Goal: Task Accomplishment & Management: Use online tool/utility

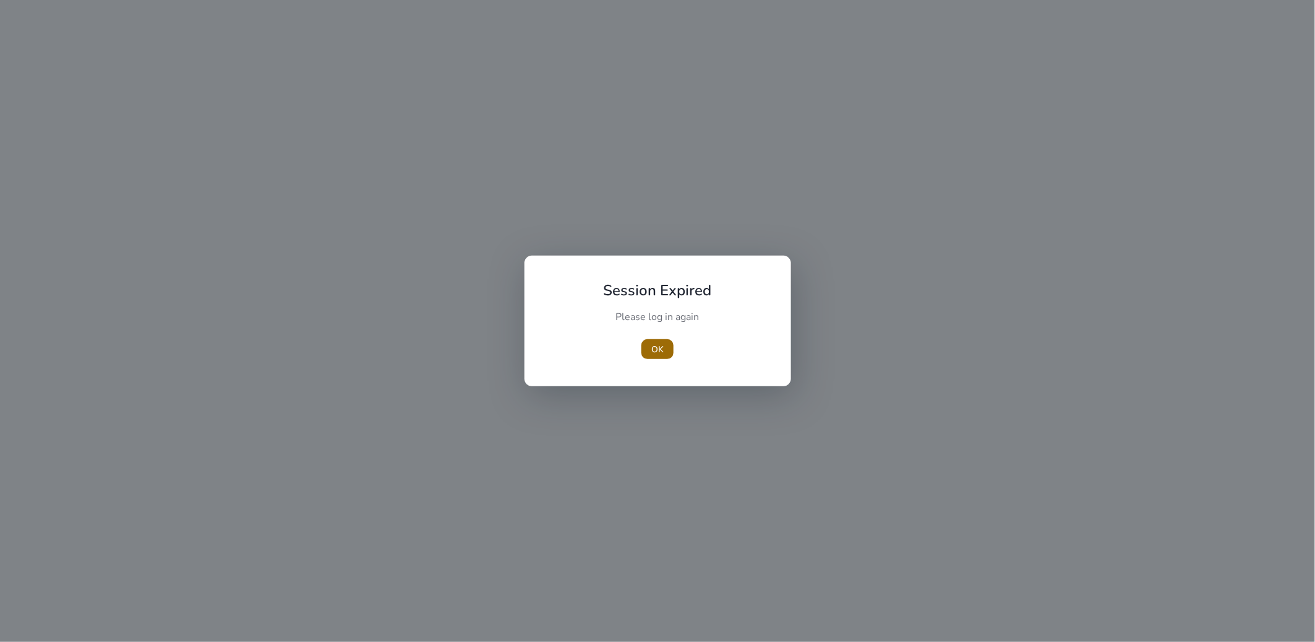
click at [652, 343] on span "OK" at bounding box center [658, 349] width 12 height 13
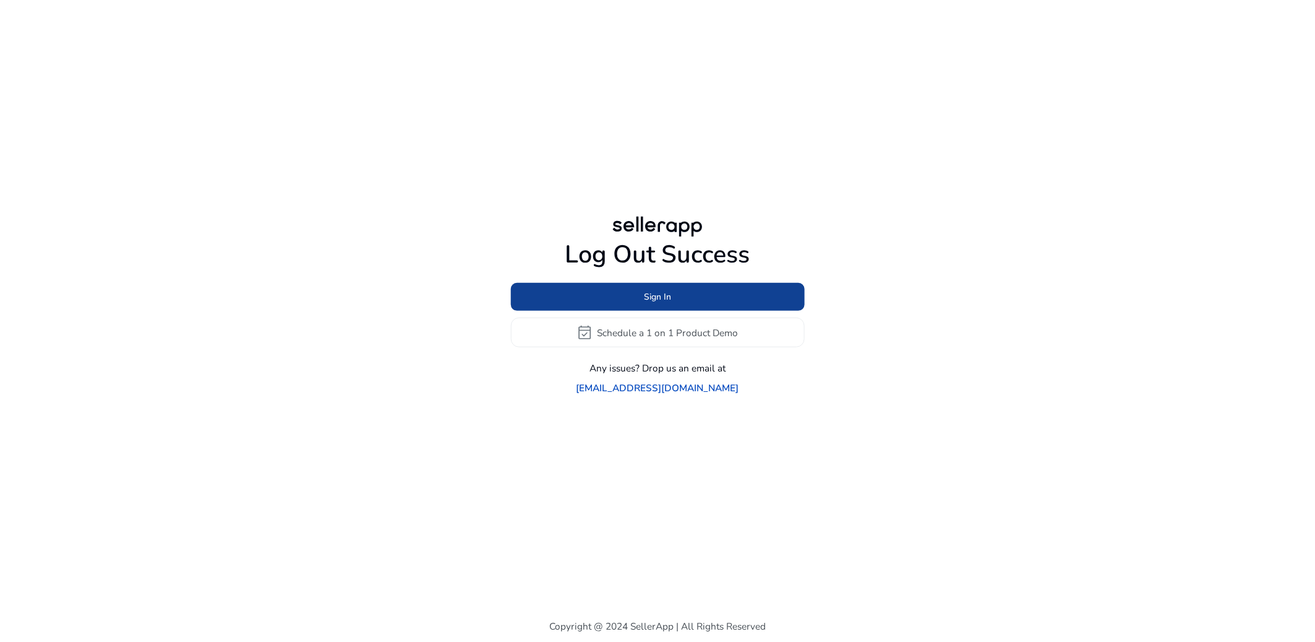
click at [628, 306] on span at bounding box center [658, 297] width 294 height 30
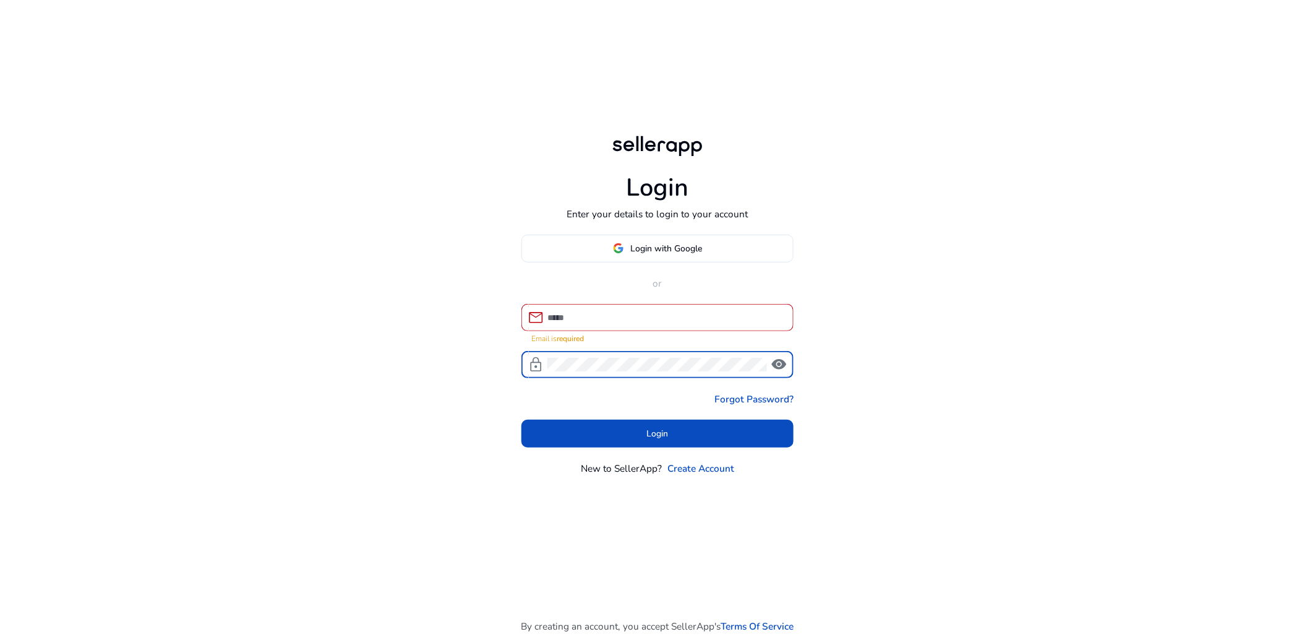
click at [669, 315] on input at bounding box center [666, 318] width 236 height 14
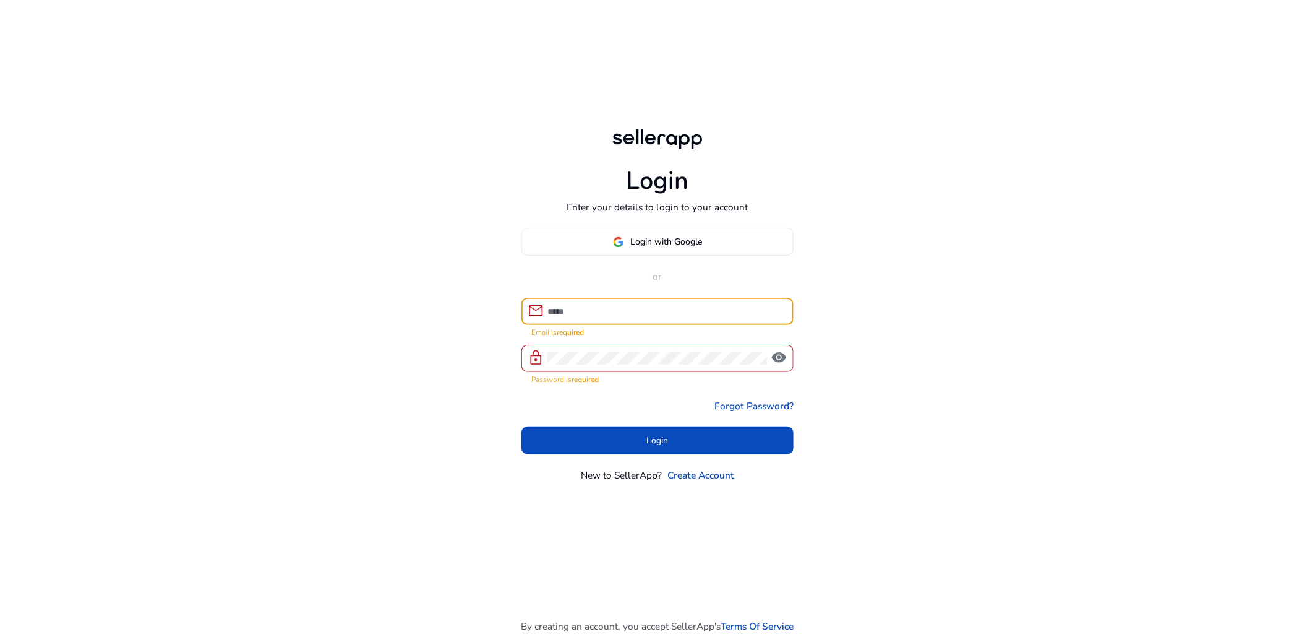
drag, startPoint x: 1083, startPoint y: 111, endPoint x: 1122, endPoint y: 51, distance: 71.9
click at [1086, 108] on div "Login Enter your details to login to your account Login with Google or mail Ema…" at bounding box center [657, 321] width 1315 height 643
click at [720, 244] on span at bounding box center [657, 242] width 271 height 30
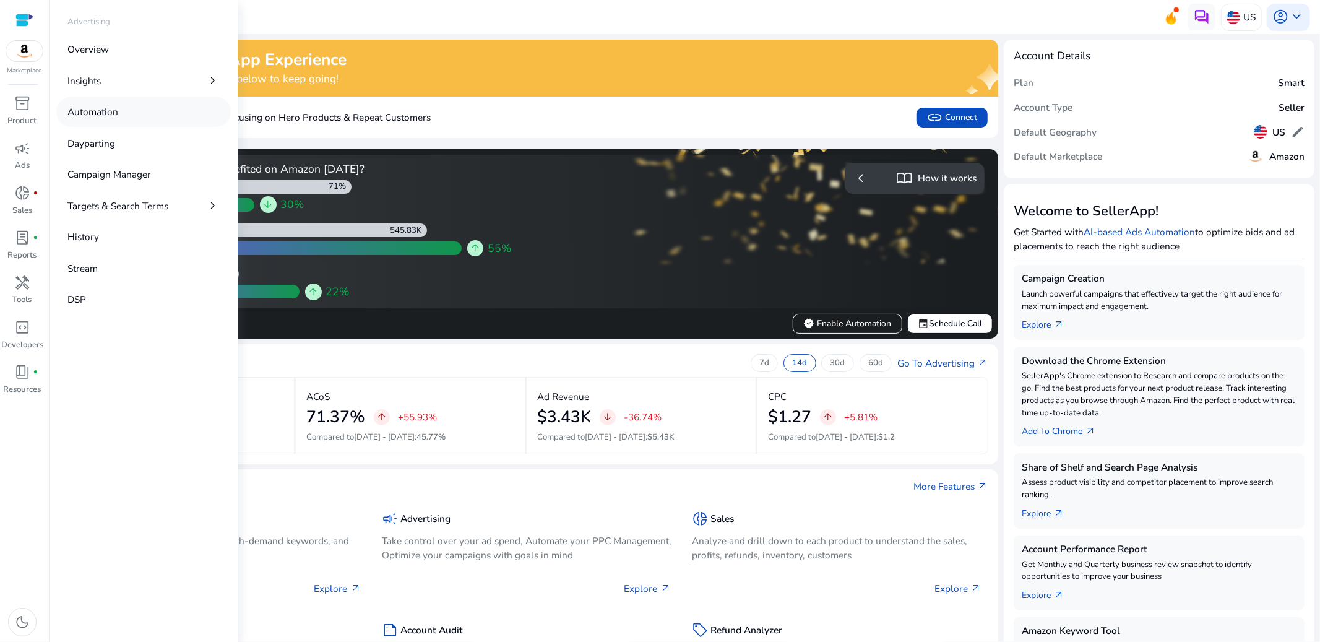
click at [95, 111] on p "Automation" at bounding box center [92, 112] width 51 height 14
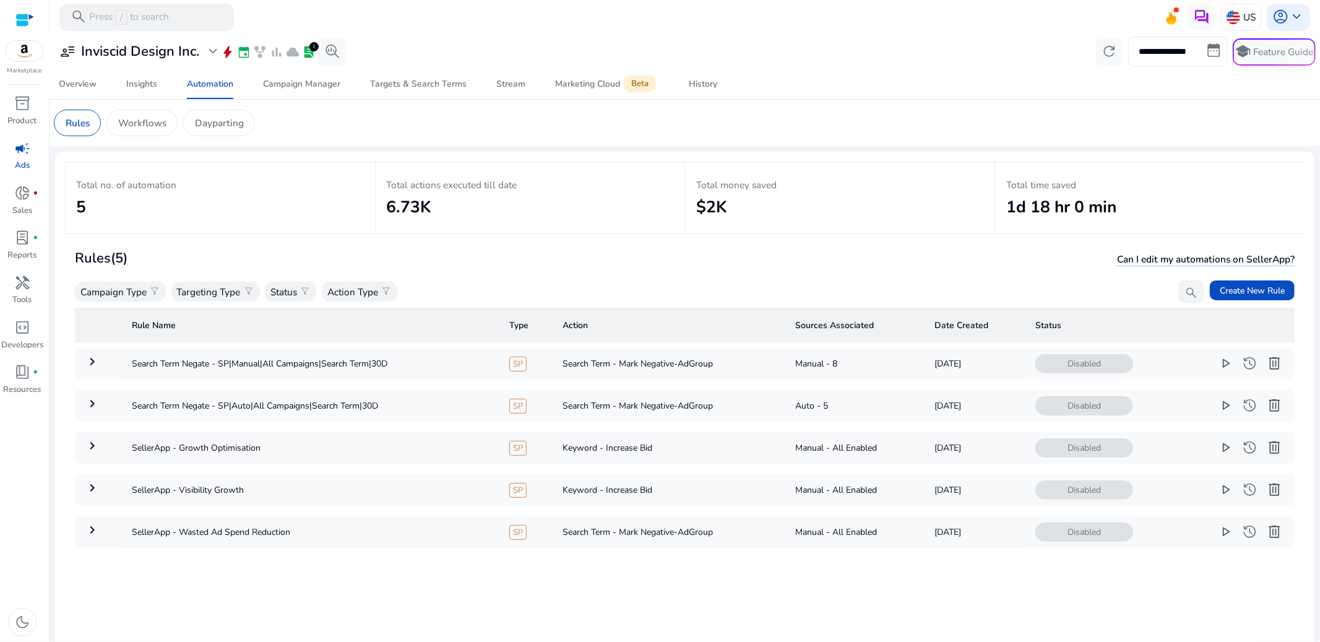
click at [285, 121] on app-sa-custom-tab "Rules Workflows Dayparting" at bounding box center [685, 123] width 1262 height 27
click at [239, 127] on p "Dayparting" at bounding box center [219, 123] width 49 height 14
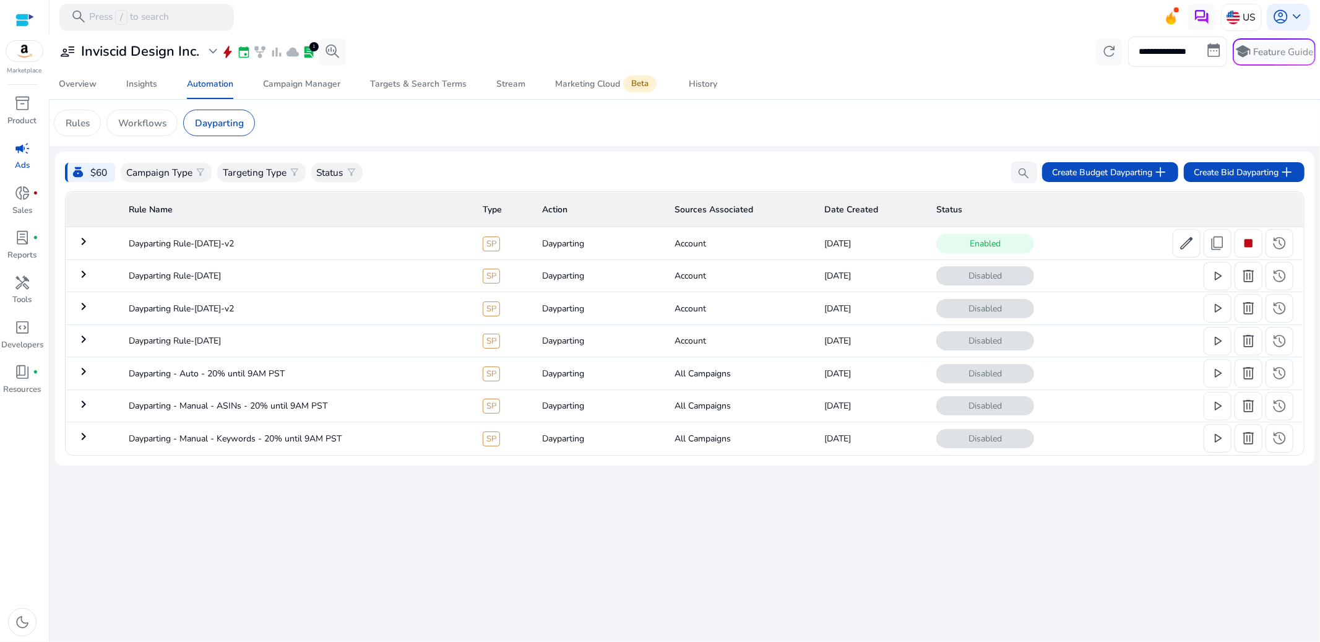
click at [85, 239] on mat-icon "keyboard_arrow_right" at bounding box center [83, 241] width 15 height 15
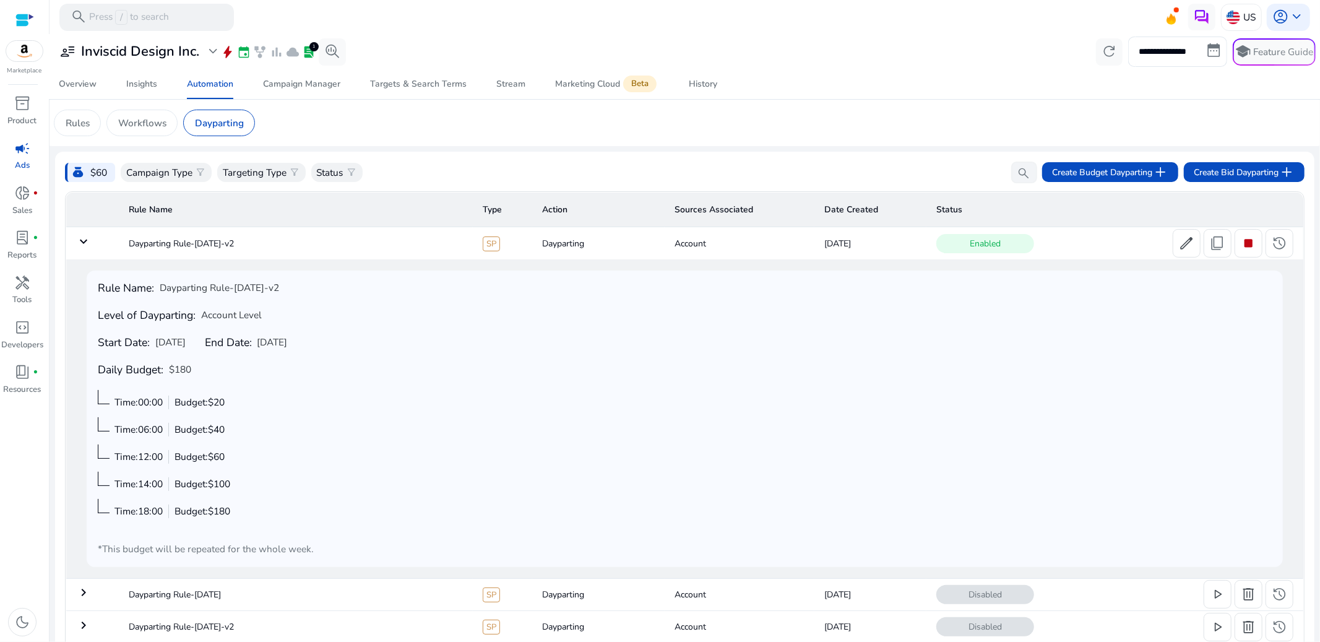
click at [79, 247] on mat-icon "keyboard_arrow_down" at bounding box center [83, 241] width 15 height 15
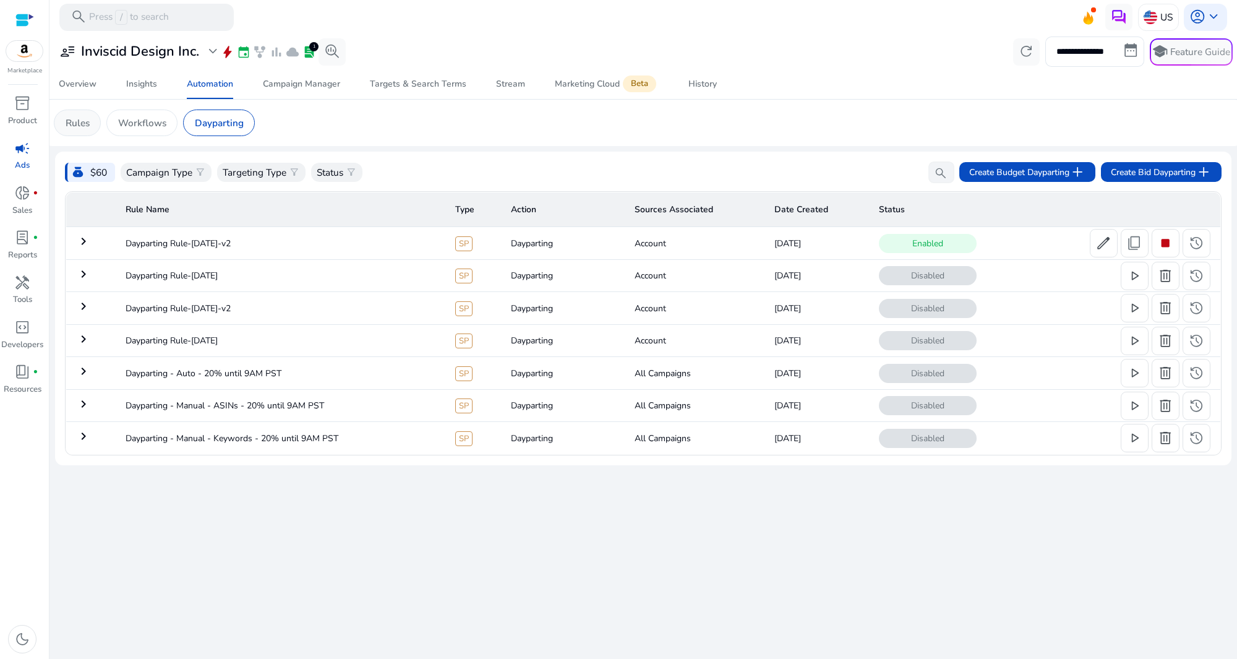
click at [95, 127] on div "Rules" at bounding box center [77, 123] width 47 height 27
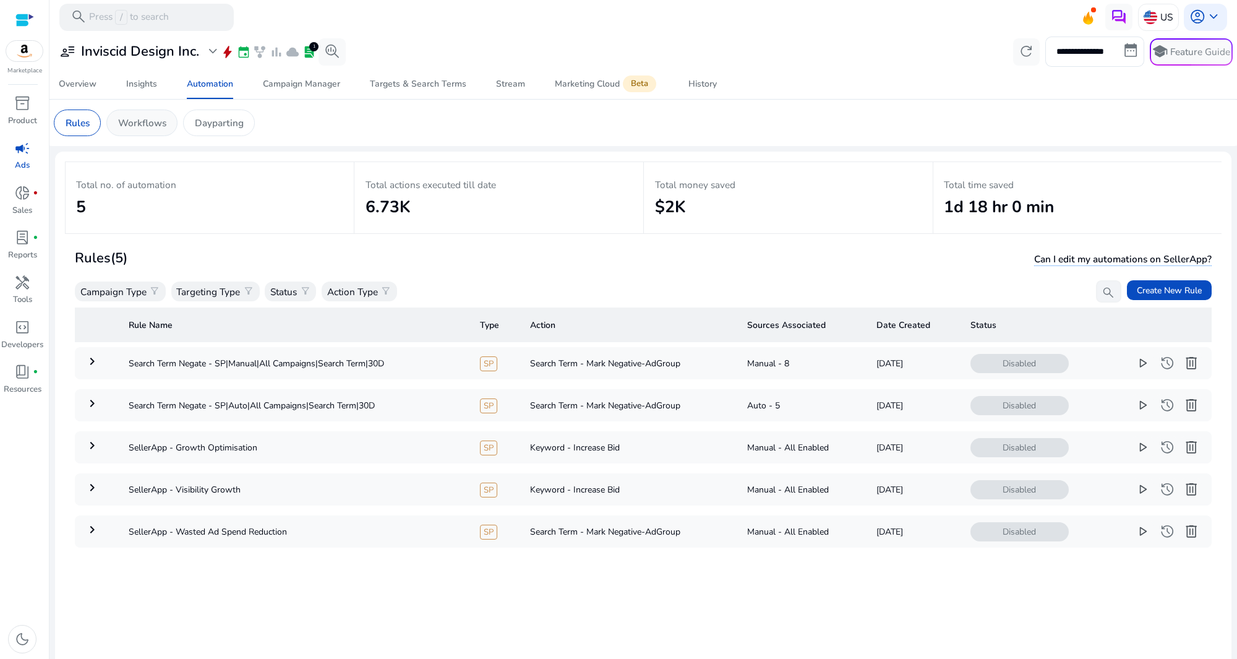
click at [163, 119] on p "Workflows" at bounding box center [142, 123] width 48 height 14
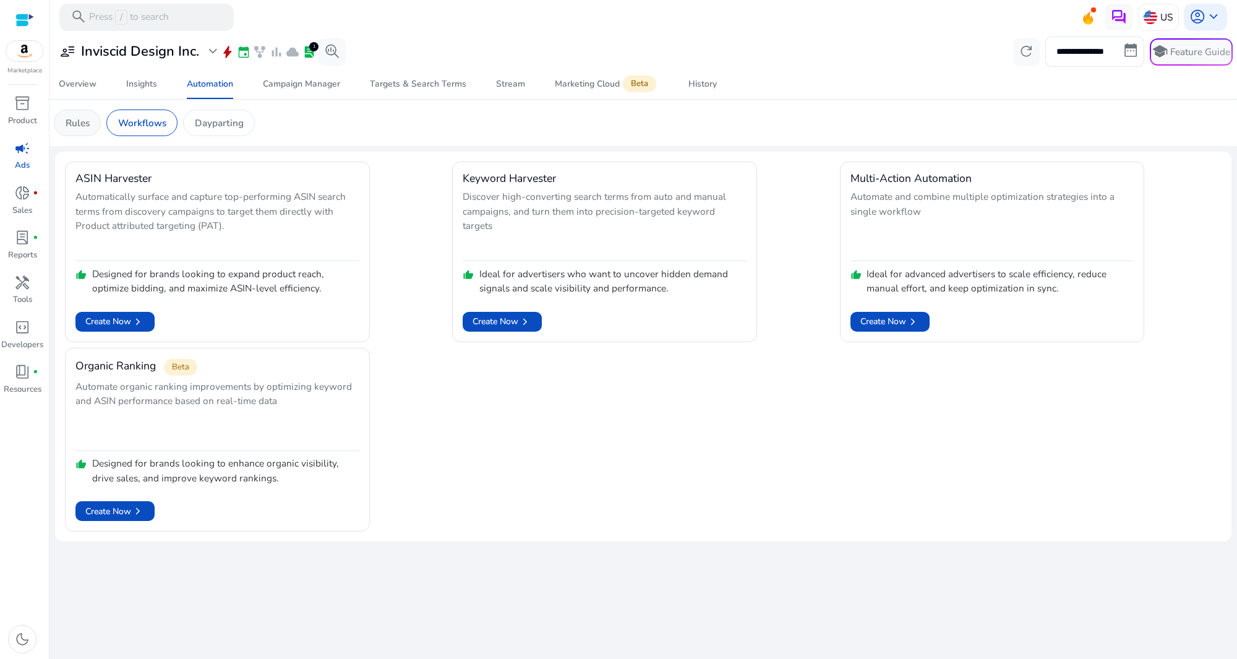
click at [89, 132] on div "Rules" at bounding box center [77, 123] width 47 height 27
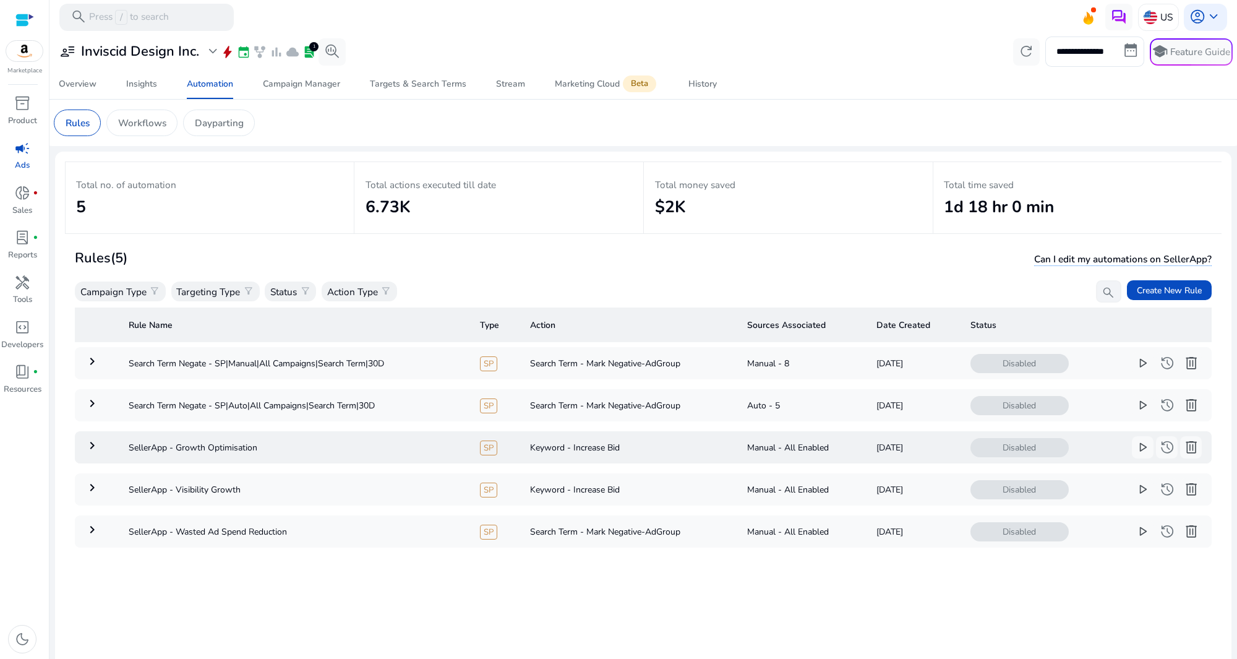
click at [100, 456] on td "keyboard_arrow_right" at bounding box center [97, 447] width 44 height 32
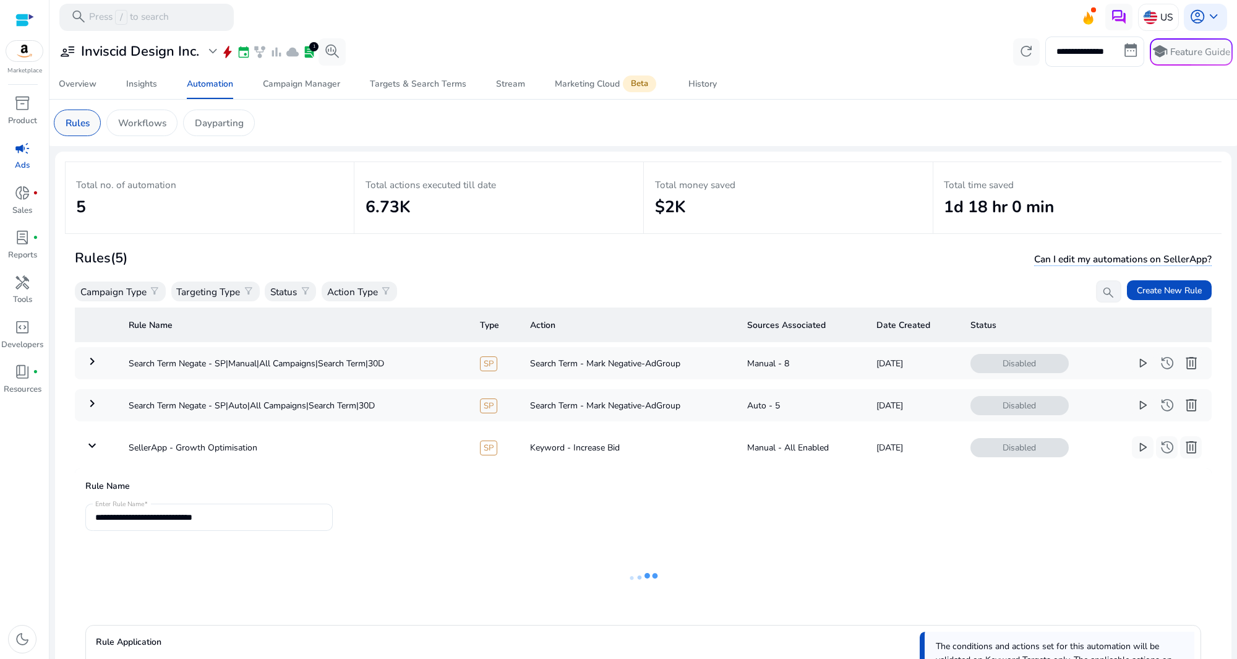
click at [91, 131] on div "Rules" at bounding box center [77, 123] width 47 height 27
click at [223, 85] on div "Automation" at bounding box center [210, 84] width 46 height 9
click at [123, 85] on link "Insights" at bounding box center [141, 84] width 61 height 30
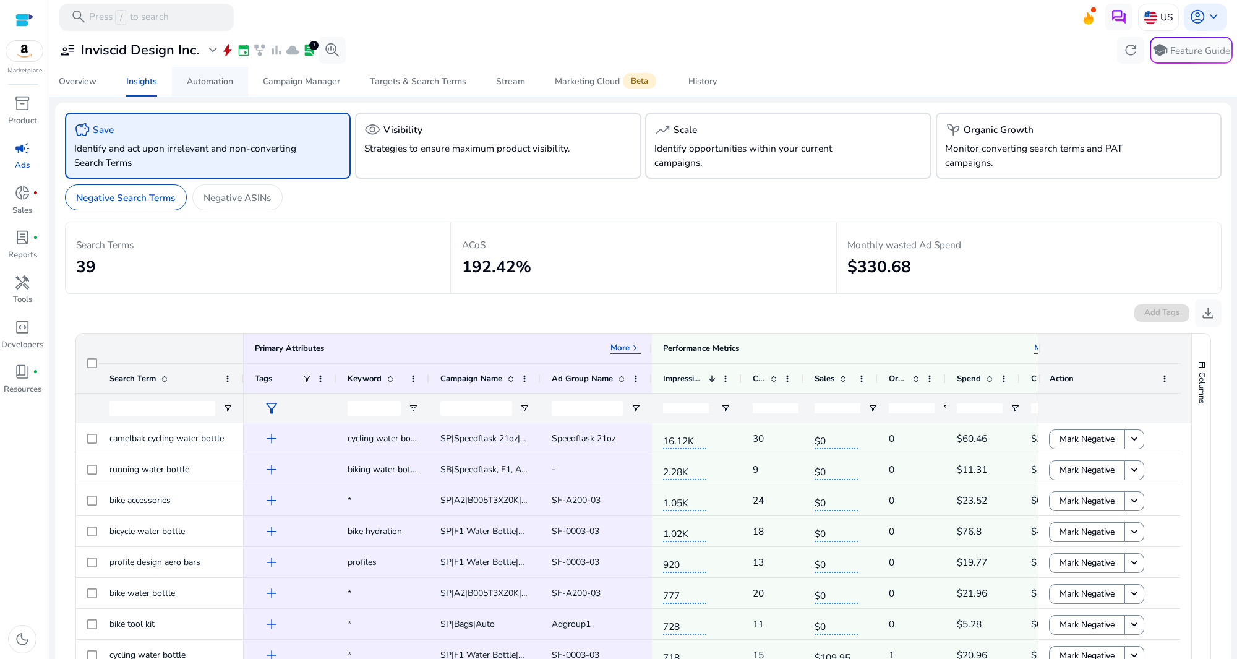
click at [231, 82] on div "Automation" at bounding box center [210, 81] width 46 height 9
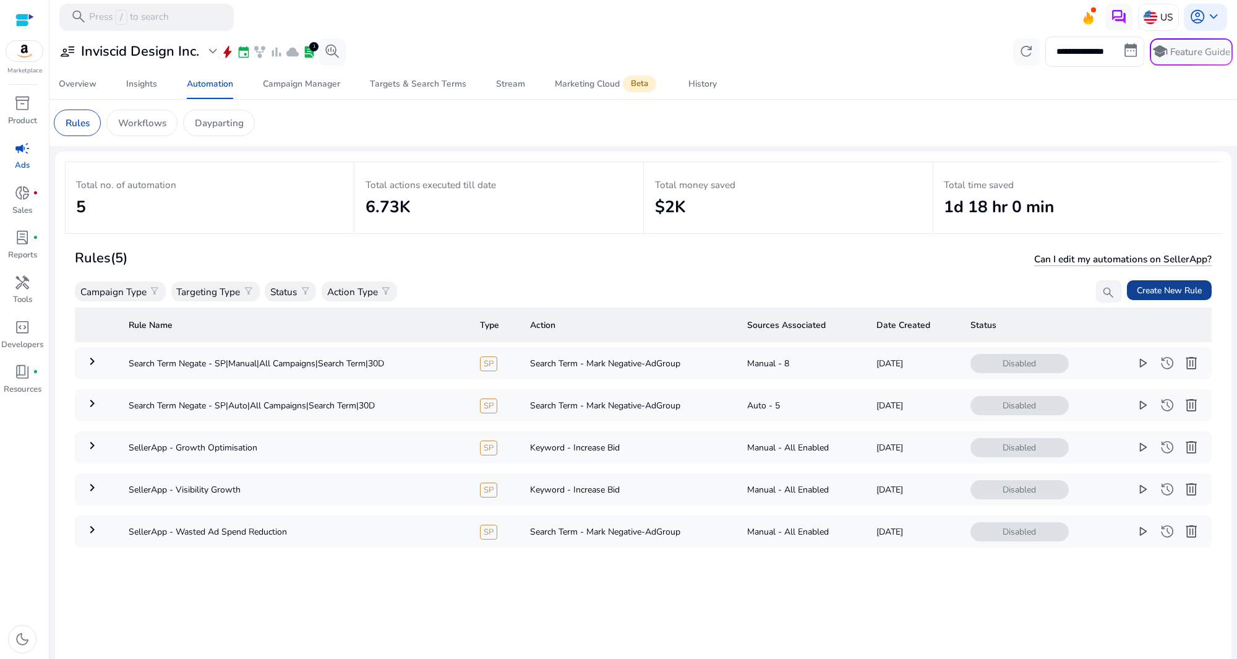
click at [1142, 291] on span "Create New Rule" at bounding box center [1169, 290] width 65 height 13
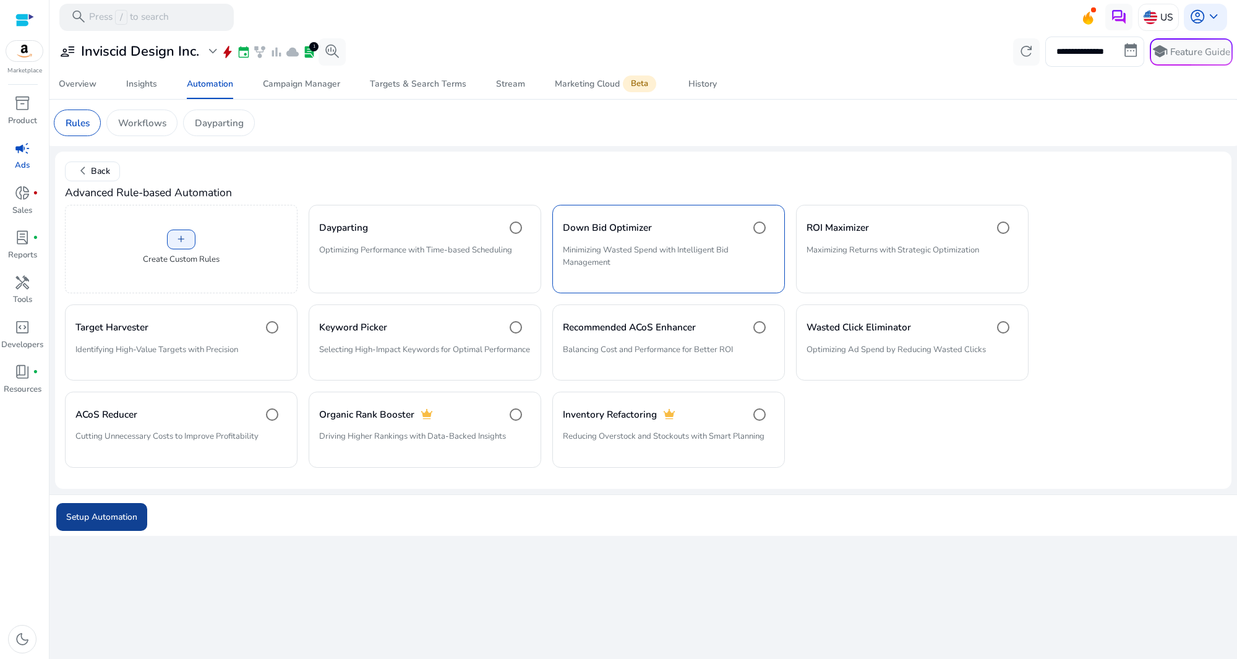
click at [121, 523] on span "Setup Automation" at bounding box center [101, 516] width 71 height 13
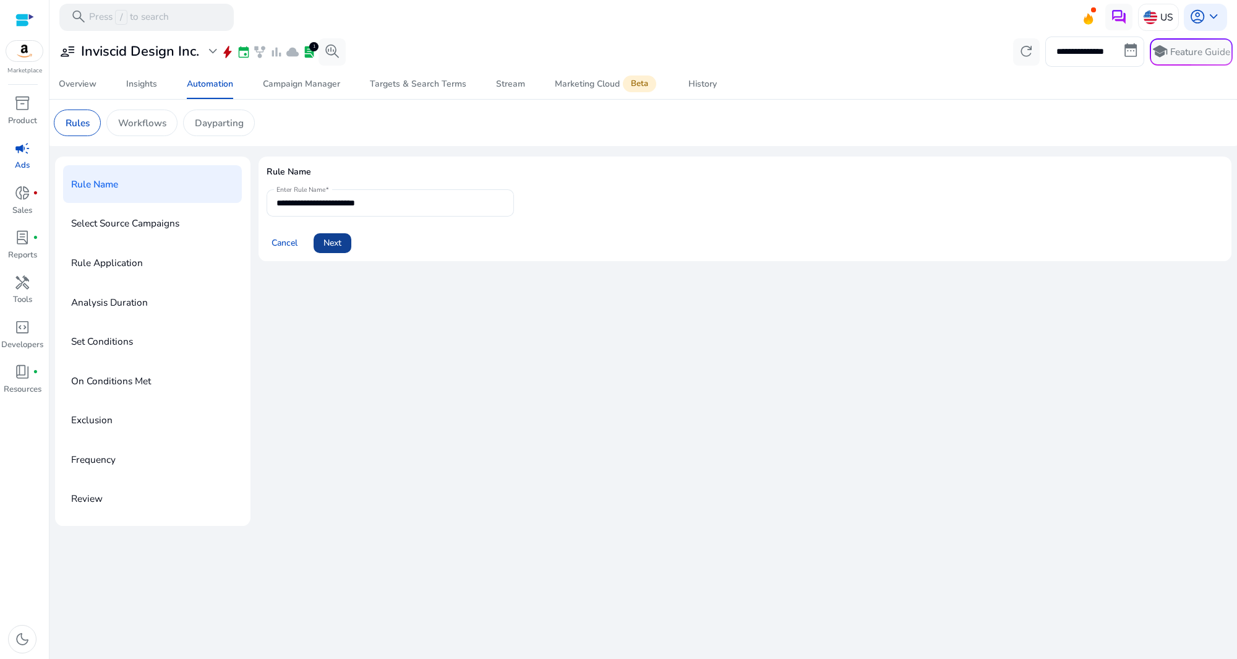
click at [342, 248] on span "Next" at bounding box center [333, 242] width 18 height 13
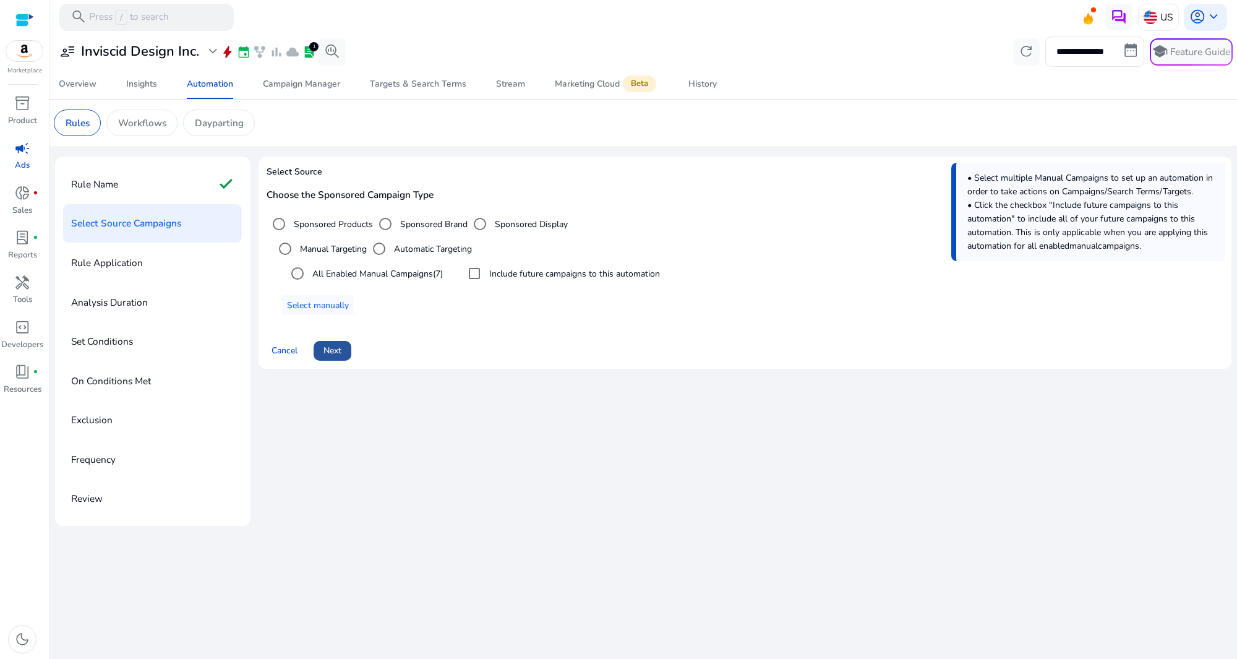
click at [350, 348] on span at bounding box center [333, 351] width 38 height 30
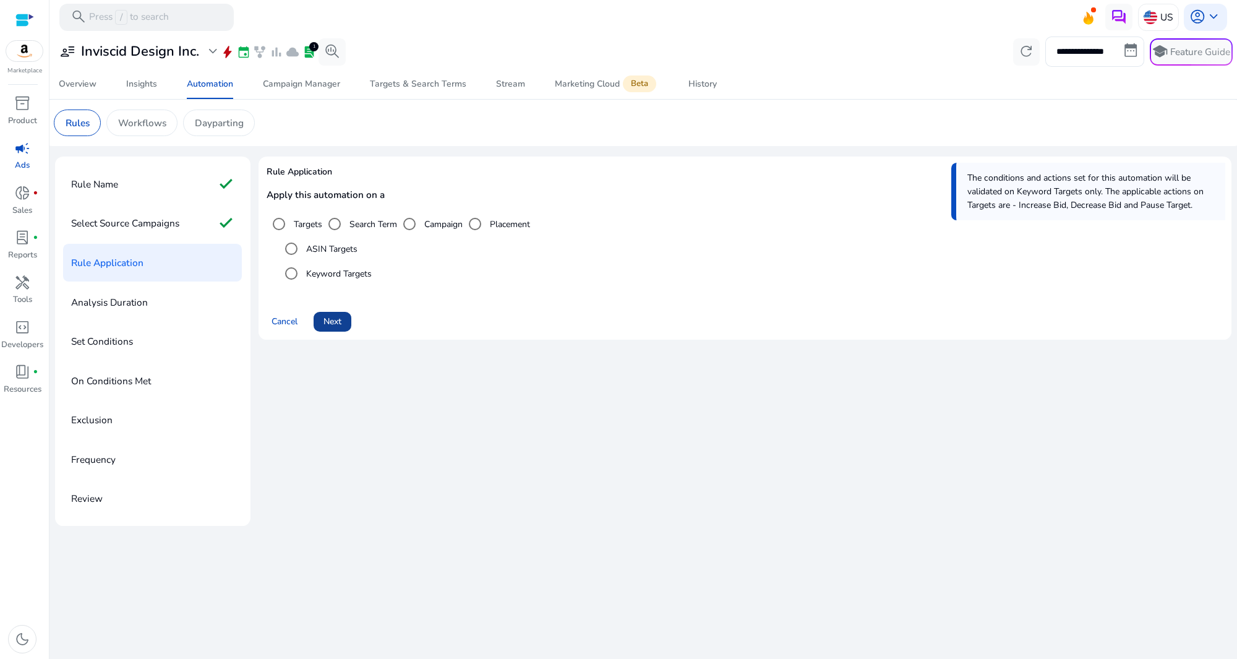
click at [333, 322] on span "Next" at bounding box center [333, 321] width 18 height 13
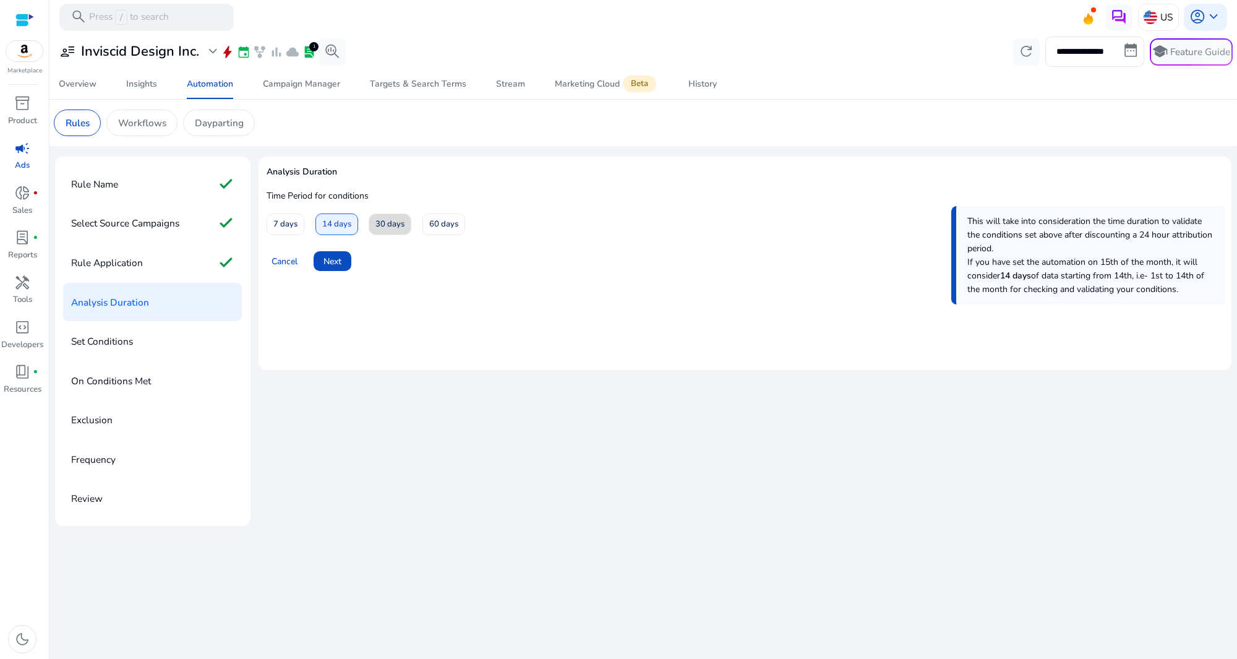
click at [389, 220] on span "30 days" at bounding box center [390, 224] width 29 height 22
click at [340, 223] on span "14 days" at bounding box center [336, 224] width 29 height 22
click at [342, 256] on span "Next" at bounding box center [333, 261] width 18 height 13
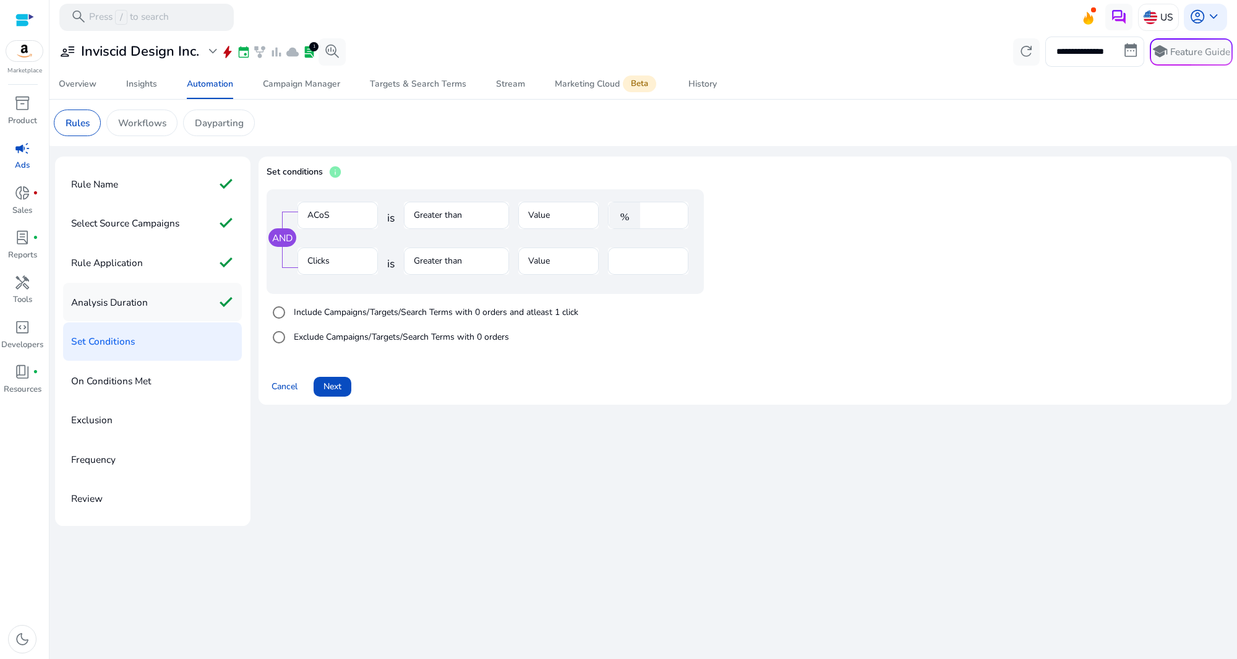
click at [163, 296] on div "Analysis Duration check" at bounding box center [152, 302] width 179 height 38
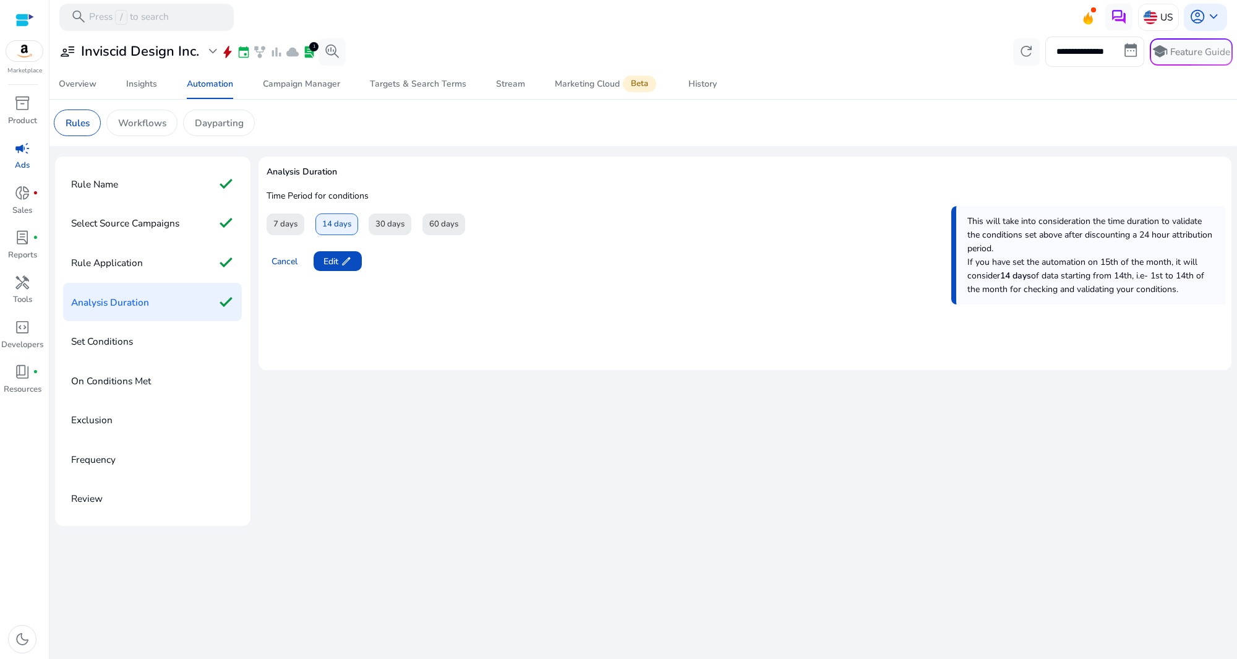
click at [392, 215] on div "30 days" at bounding box center [390, 224] width 43 height 22
click at [390, 218] on div "30 days" at bounding box center [390, 224] width 43 height 22
click at [363, 241] on div "Cancel Edit edit" at bounding box center [745, 256] width 957 height 31
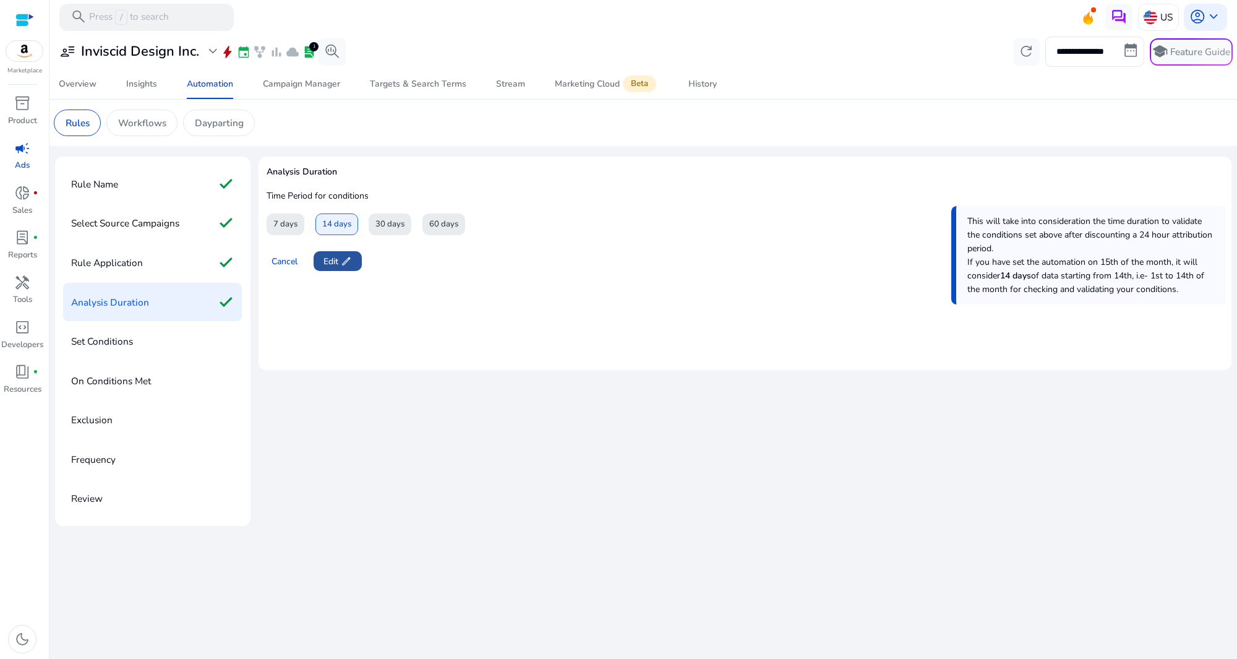
click at [333, 269] on span at bounding box center [338, 261] width 48 height 30
click at [392, 231] on span "30 days" at bounding box center [390, 224] width 29 height 22
click at [342, 260] on span "Next" at bounding box center [333, 261] width 18 height 13
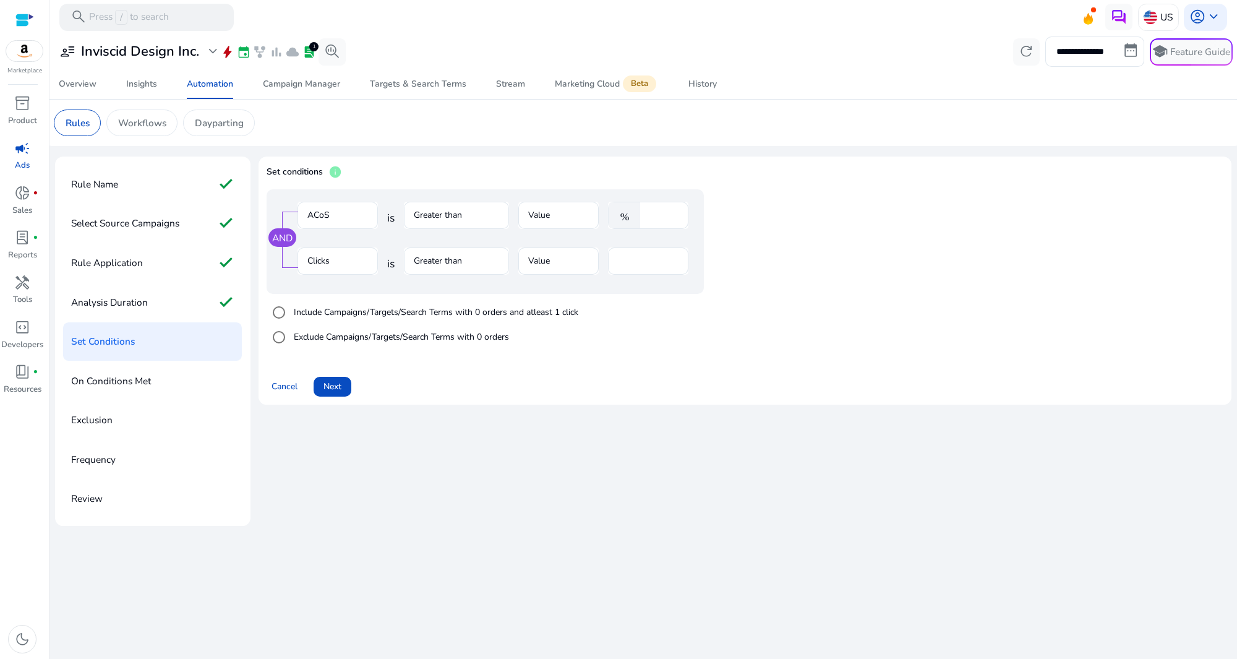
click at [337, 215] on mat-form-field "ACoS" at bounding box center [338, 222] width 80 height 40
click at [316, 215] on mat-form-field "ACoS" at bounding box center [338, 222] width 80 height 40
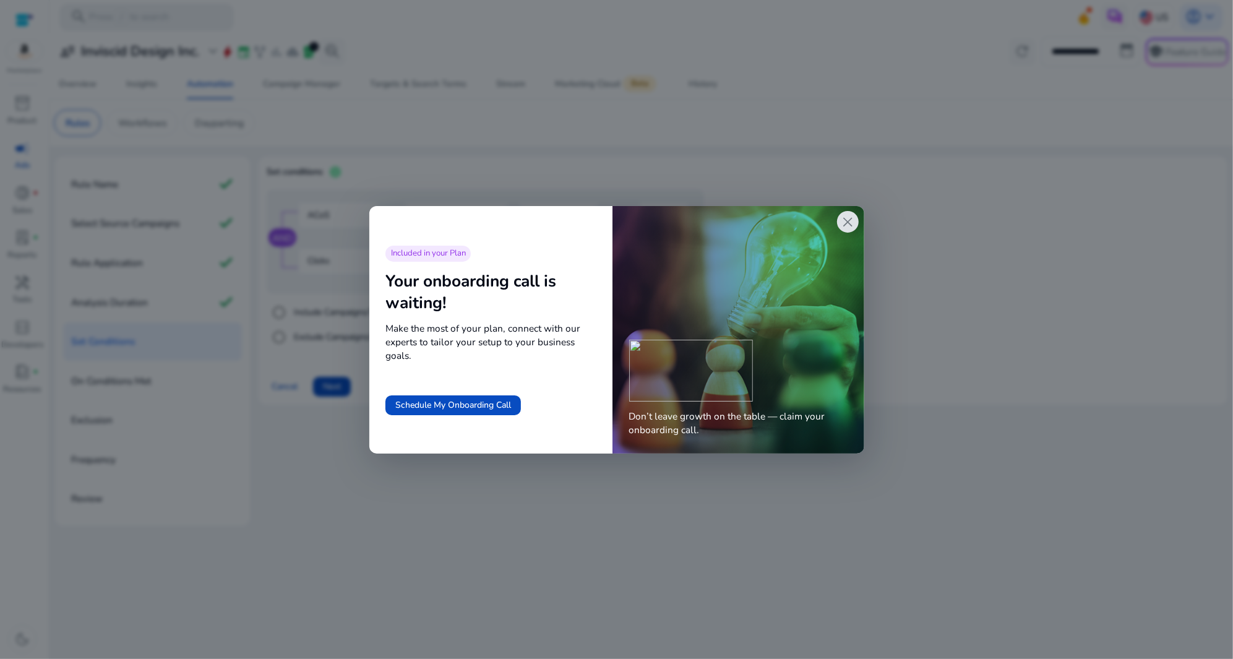
click at [851, 217] on span "close" at bounding box center [848, 222] width 16 height 16
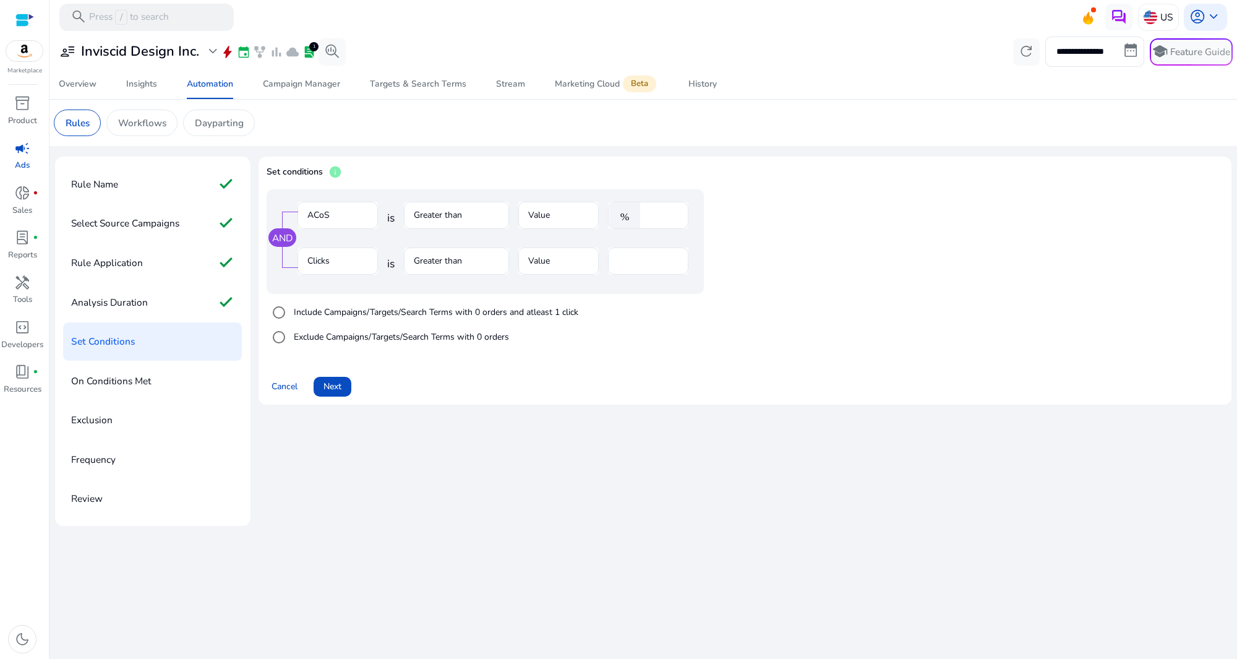
click at [352, 382] on div "Cancel Next" at bounding box center [745, 381] width 957 height 31
click at [635, 264] on input "**" at bounding box center [648, 261] width 61 height 14
click at [334, 392] on span "Next" at bounding box center [333, 386] width 18 height 13
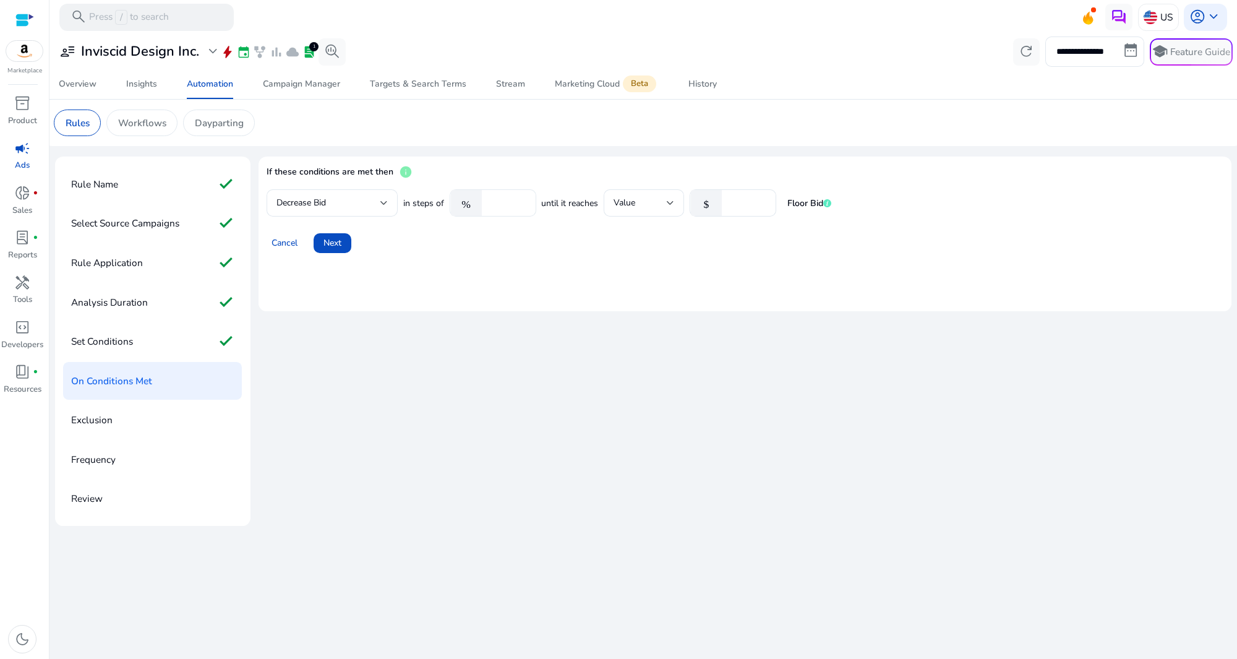
click at [516, 202] on input "*" at bounding box center [507, 203] width 38 height 14
click at [516, 201] on input "*" at bounding box center [507, 203] width 38 height 14
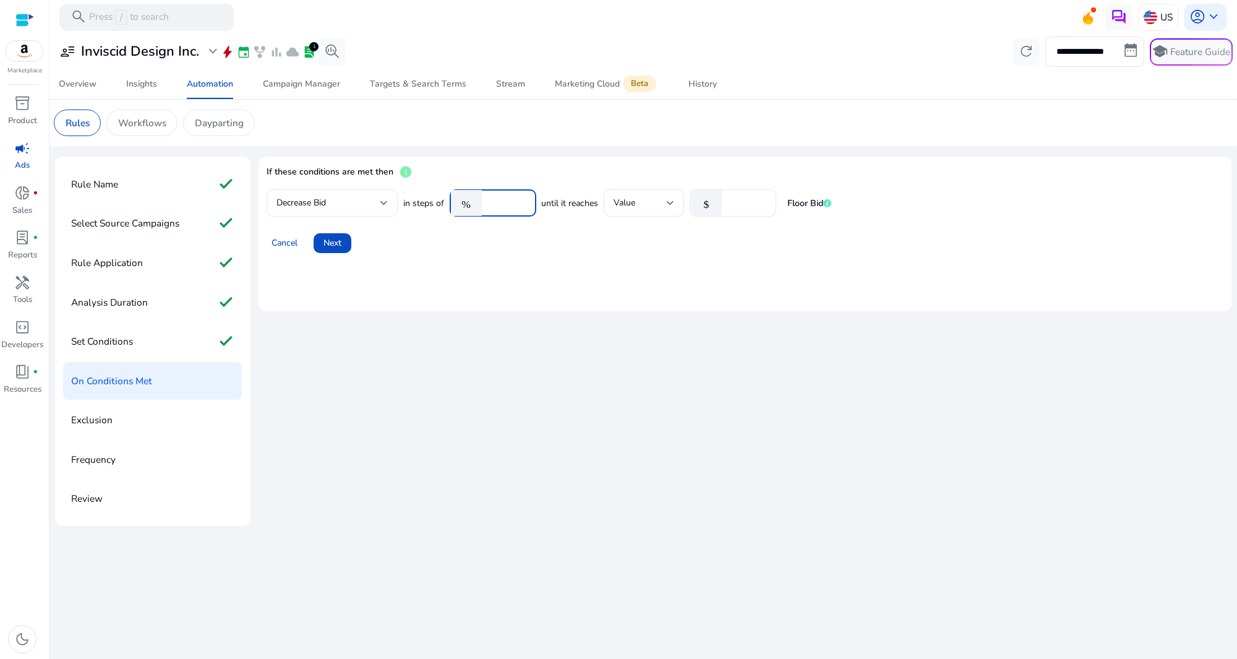
click at [516, 201] on input "*" at bounding box center [507, 203] width 38 height 14
click at [516, 201] on input "**" at bounding box center [507, 203] width 38 height 14
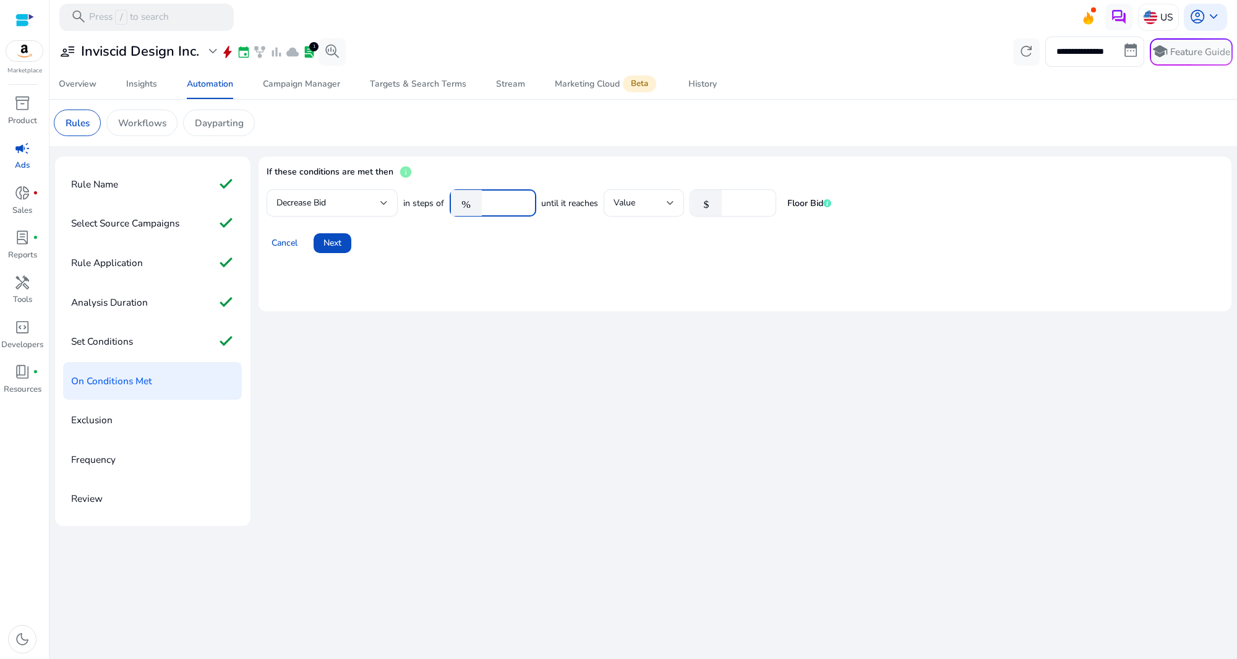
click at [516, 201] on input "**" at bounding box center [507, 203] width 38 height 14
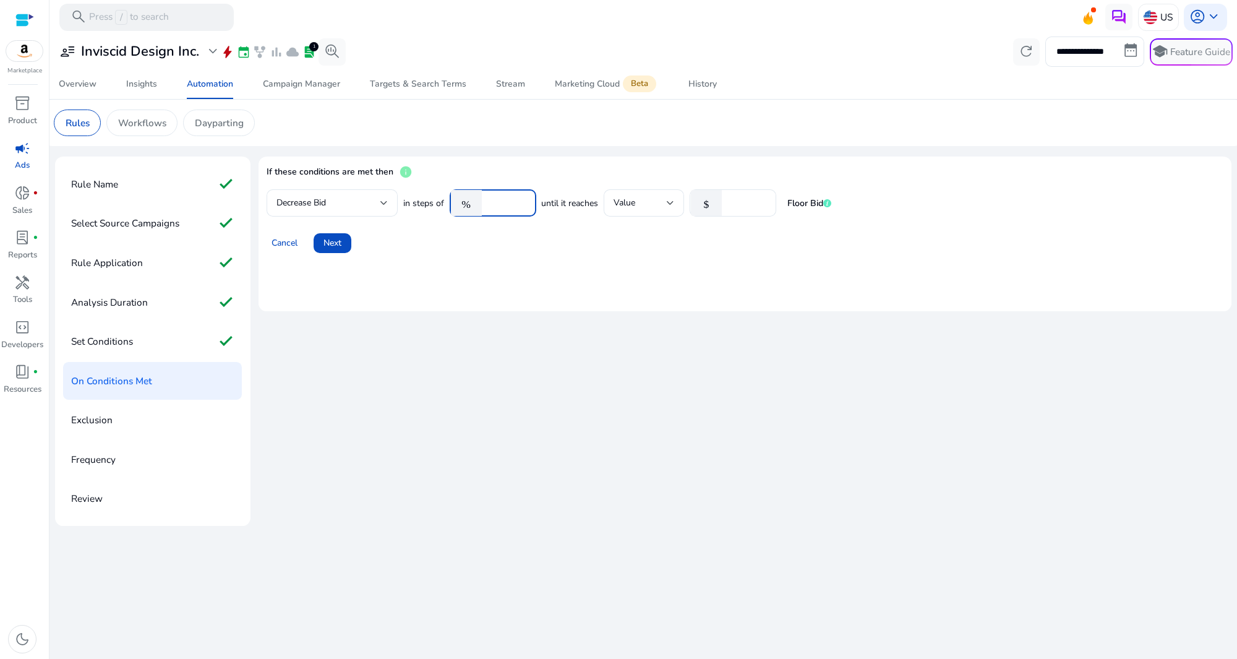
click at [516, 201] on input "**" at bounding box center [507, 203] width 38 height 14
type input "**"
click at [516, 201] on input "**" at bounding box center [507, 203] width 38 height 14
click at [644, 226] on div "Cancel Next" at bounding box center [745, 237] width 957 height 31
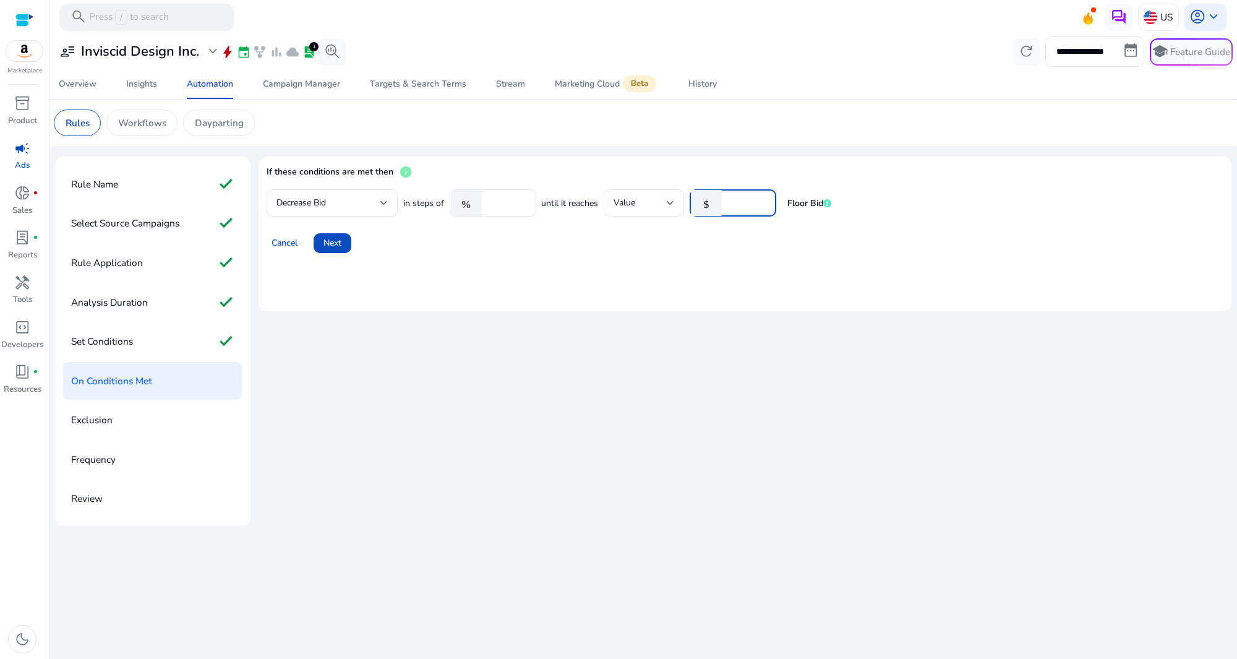
click at [763, 209] on input "****" at bounding box center [747, 203] width 38 height 14
click at [762, 200] on input "****" at bounding box center [747, 203] width 38 height 14
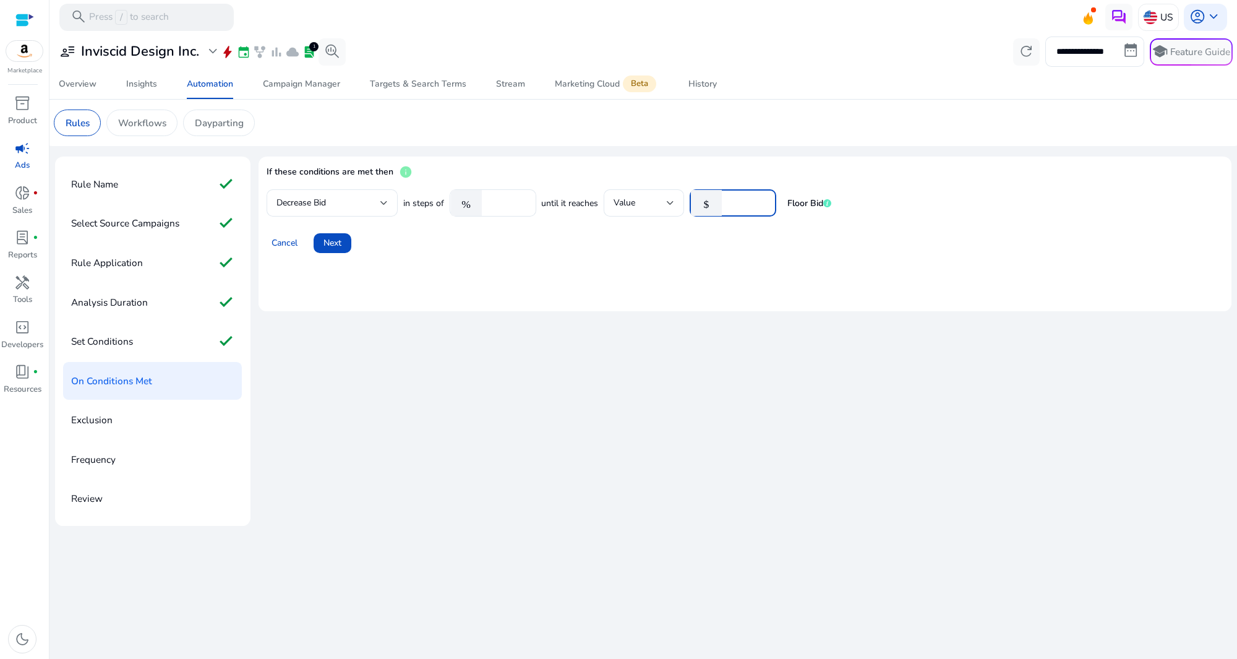
click at [762, 200] on input "****" at bounding box center [747, 203] width 38 height 14
click at [762, 208] on input "****" at bounding box center [747, 203] width 38 height 14
type input "****"
click at [762, 208] on input "****" at bounding box center [747, 203] width 38 height 14
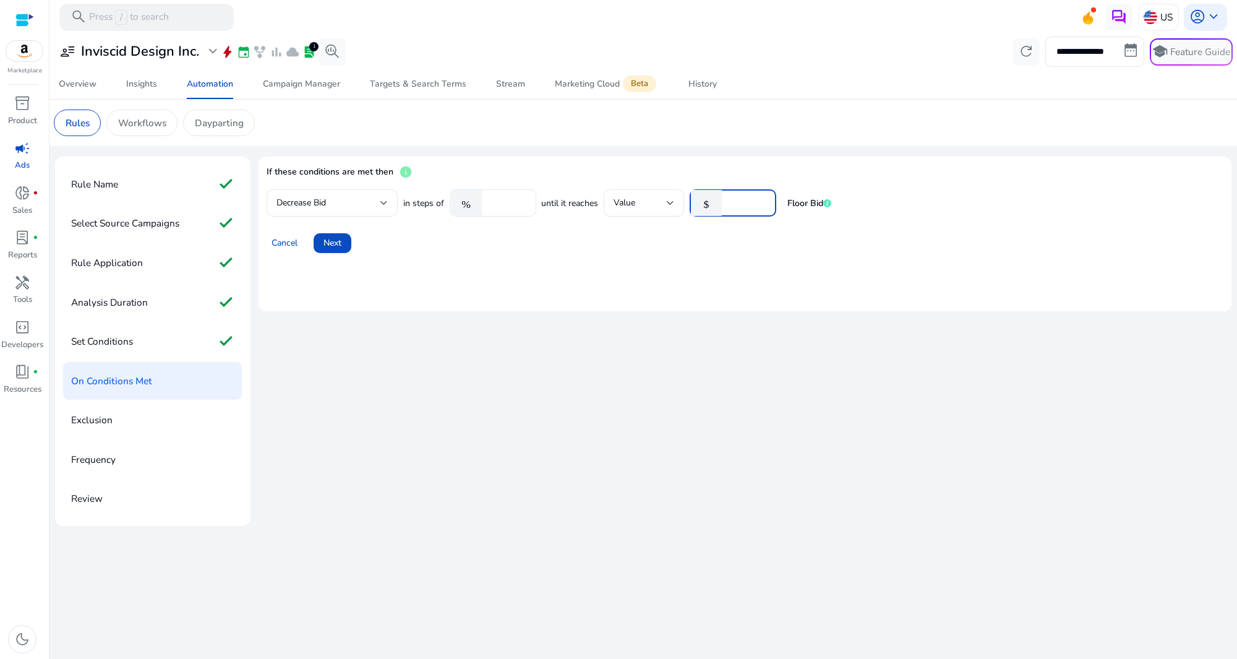
drag, startPoint x: 747, startPoint y: 204, endPoint x: 695, endPoint y: 205, distance: 52.6
click at [695, 205] on div "$ ****" at bounding box center [728, 202] width 77 height 27
type input "***"
click at [722, 244] on div "Cancel Next" at bounding box center [745, 237] width 957 height 31
click at [323, 246] on span at bounding box center [333, 243] width 38 height 30
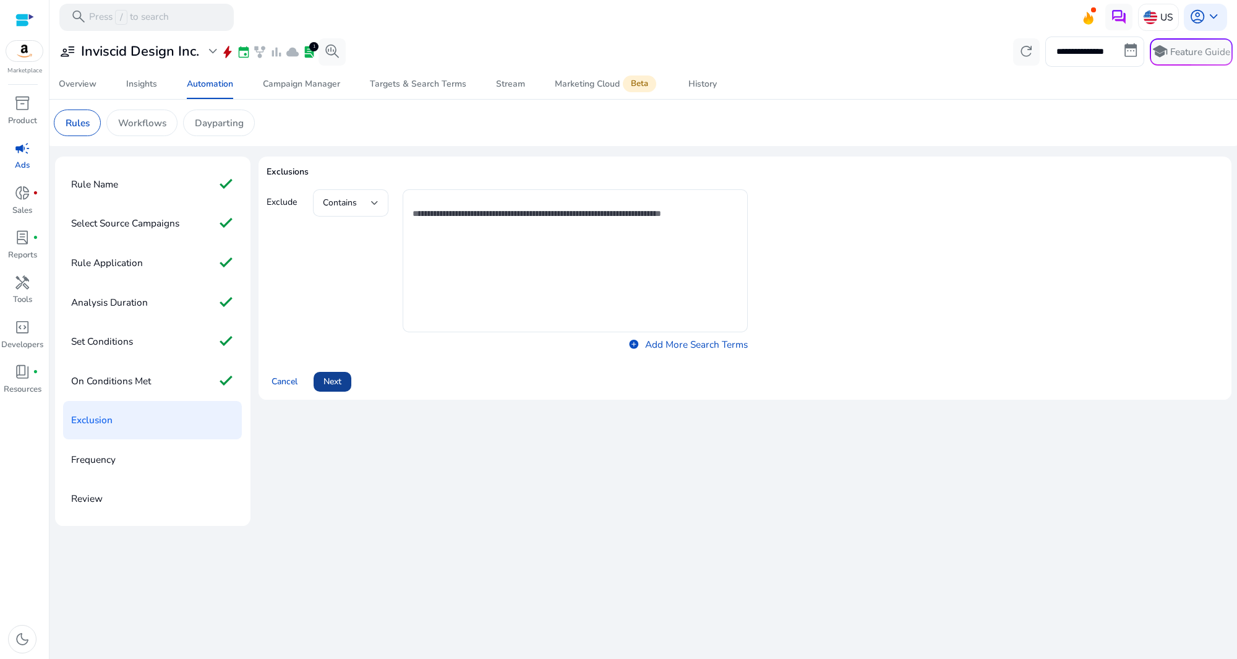
click at [345, 376] on span at bounding box center [333, 382] width 38 height 30
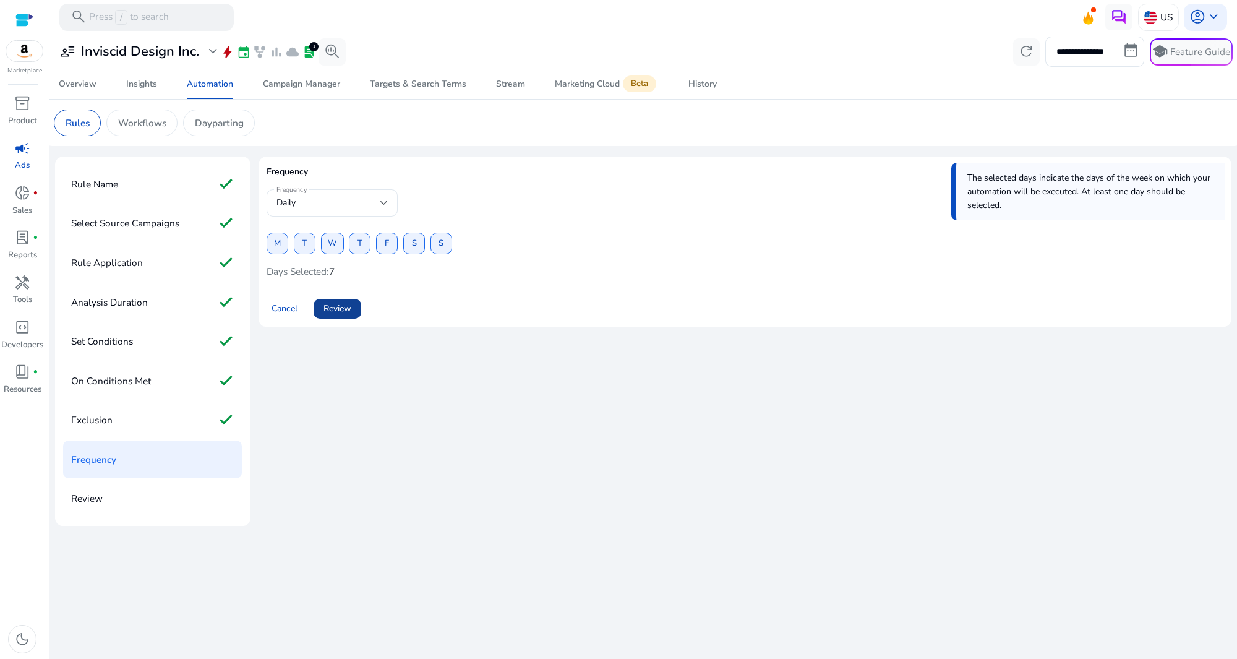
click at [345, 309] on span "Review" at bounding box center [338, 308] width 28 height 13
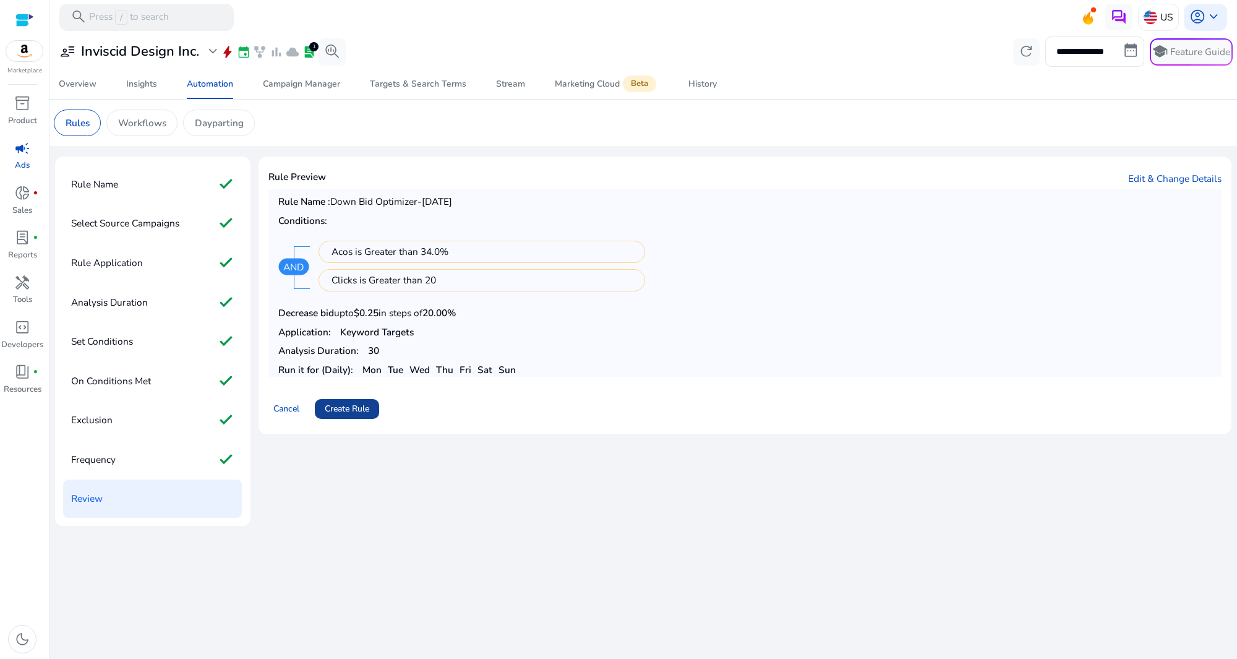
click at [372, 409] on span at bounding box center [347, 409] width 64 height 30
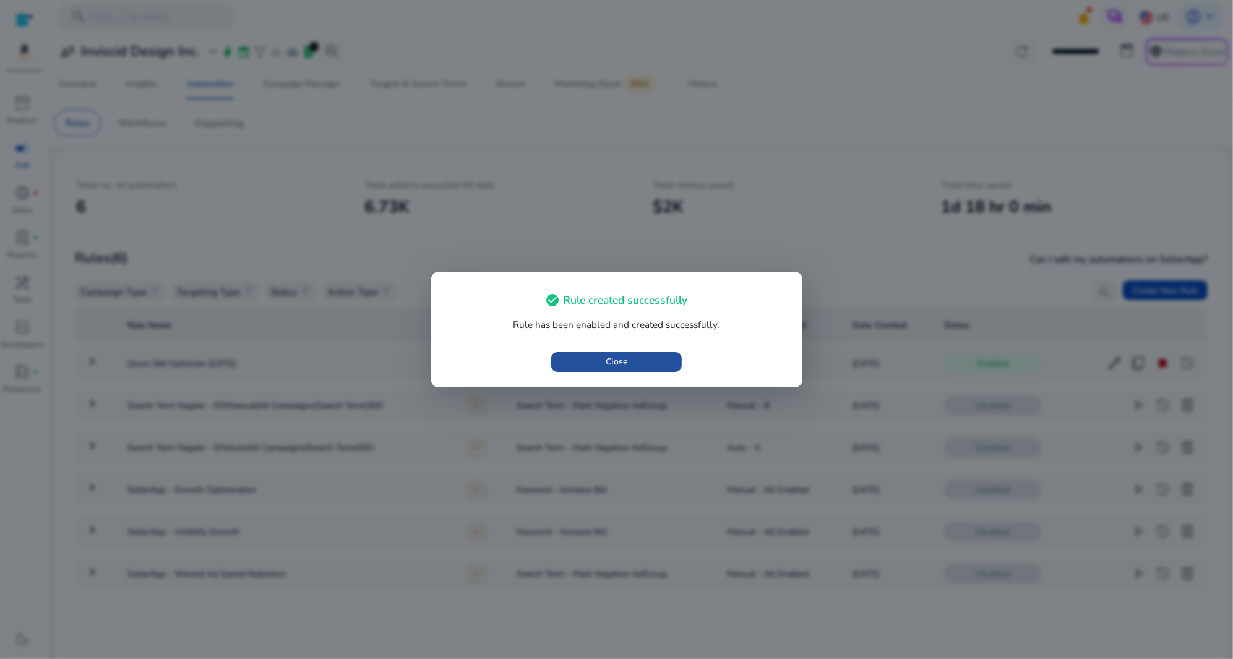
click at [606, 361] on span "Close" at bounding box center [617, 361] width 22 height 13
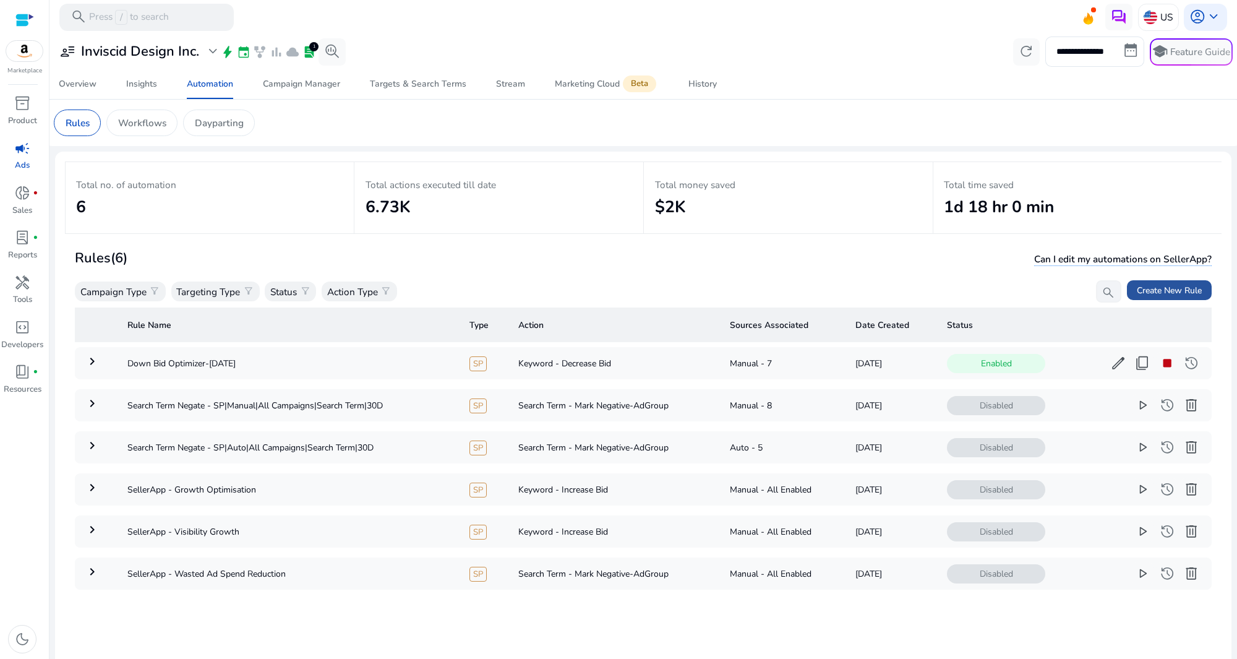
click at [1160, 286] on span "Create New Rule" at bounding box center [1169, 290] width 65 height 13
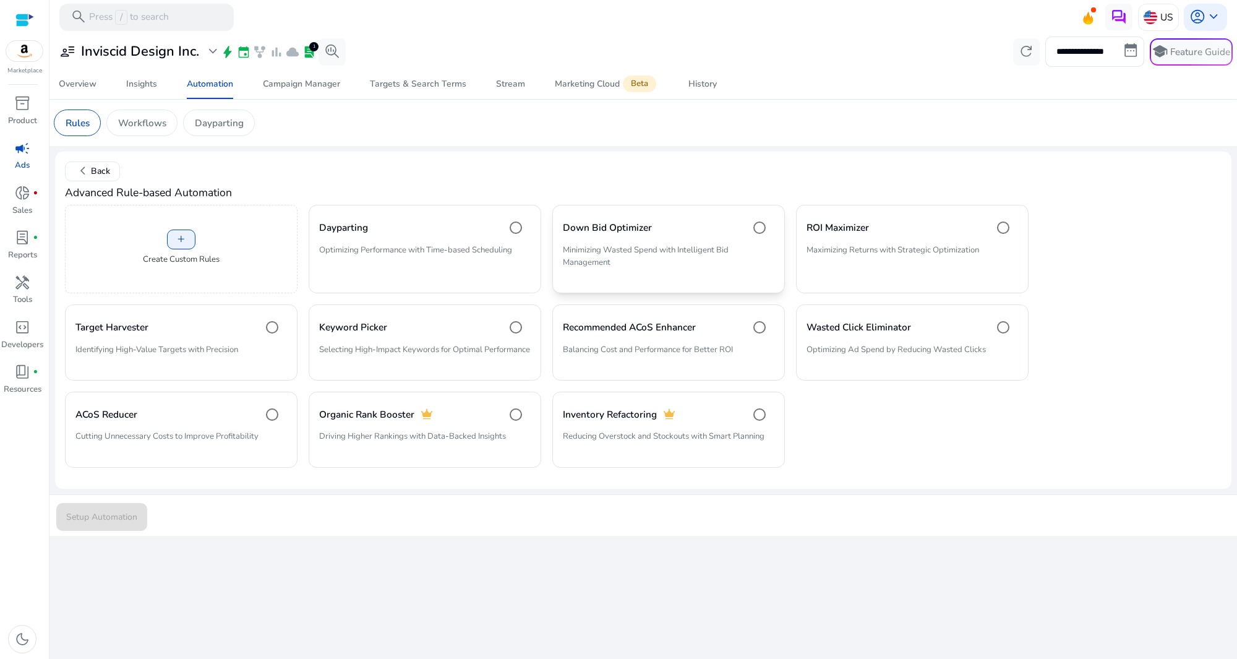
click at [656, 265] on p "Minimizing Wasted Spend with Intelligent Bid Management" at bounding box center [669, 261] width 212 height 35
click at [99, 522] on span "Setup Automation" at bounding box center [101, 516] width 71 height 13
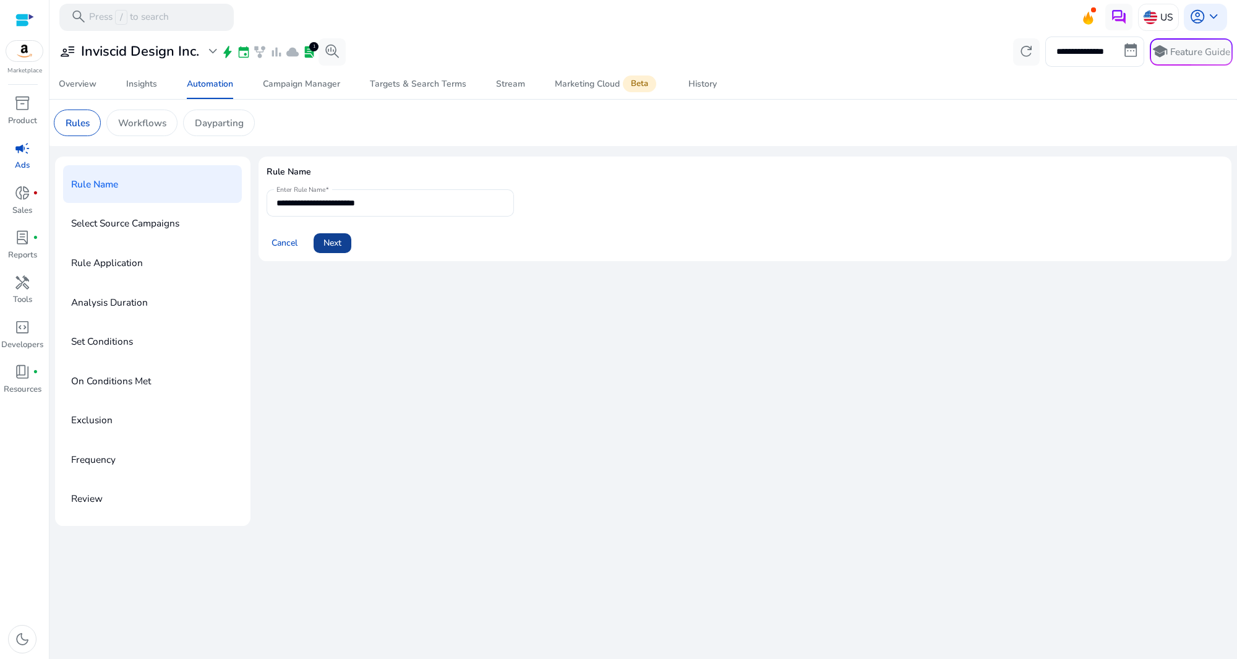
click at [328, 230] on span at bounding box center [333, 243] width 38 height 30
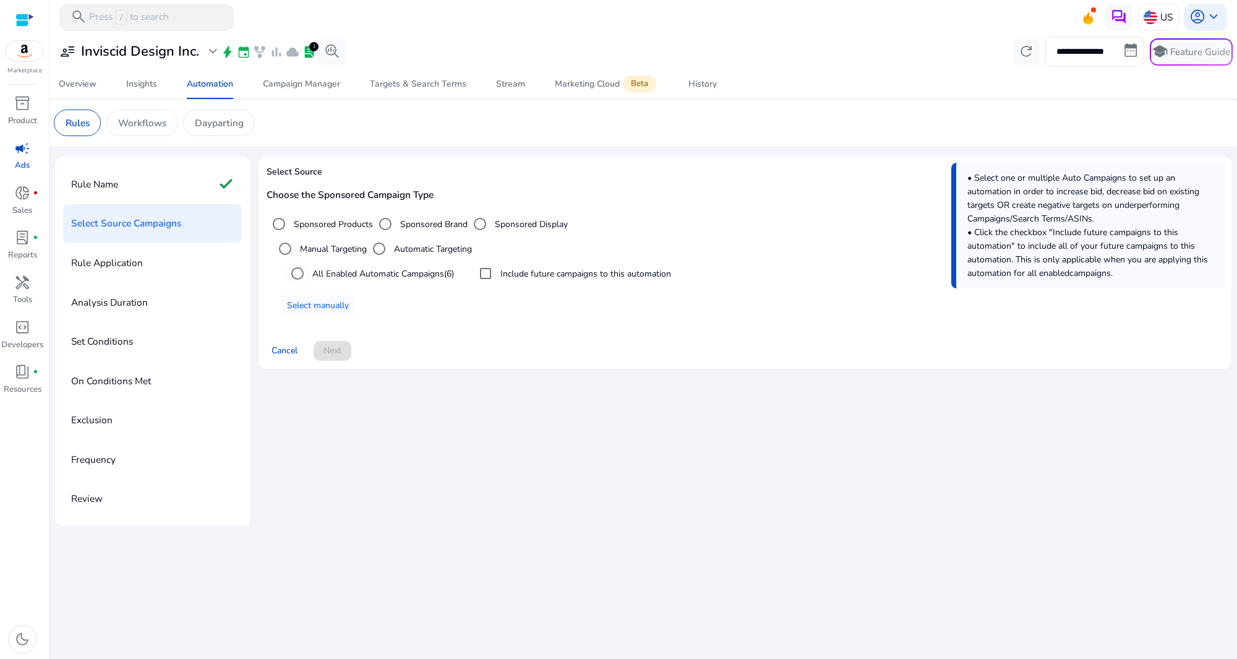
click at [429, 282] on div "All Enabled Automatic Campaigns (6)" at bounding box center [369, 273] width 169 height 25
click at [319, 348] on span at bounding box center [333, 351] width 38 height 30
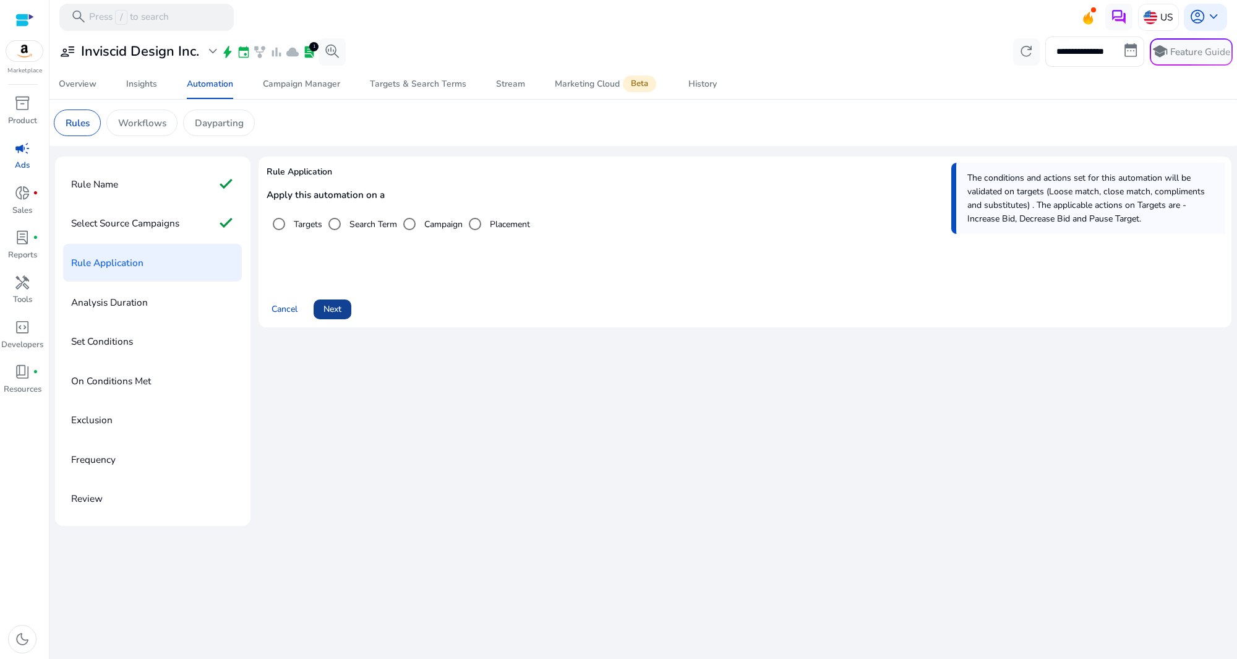
click at [334, 306] on span "Next" at bounding box center [333, 309] width 18 height 13
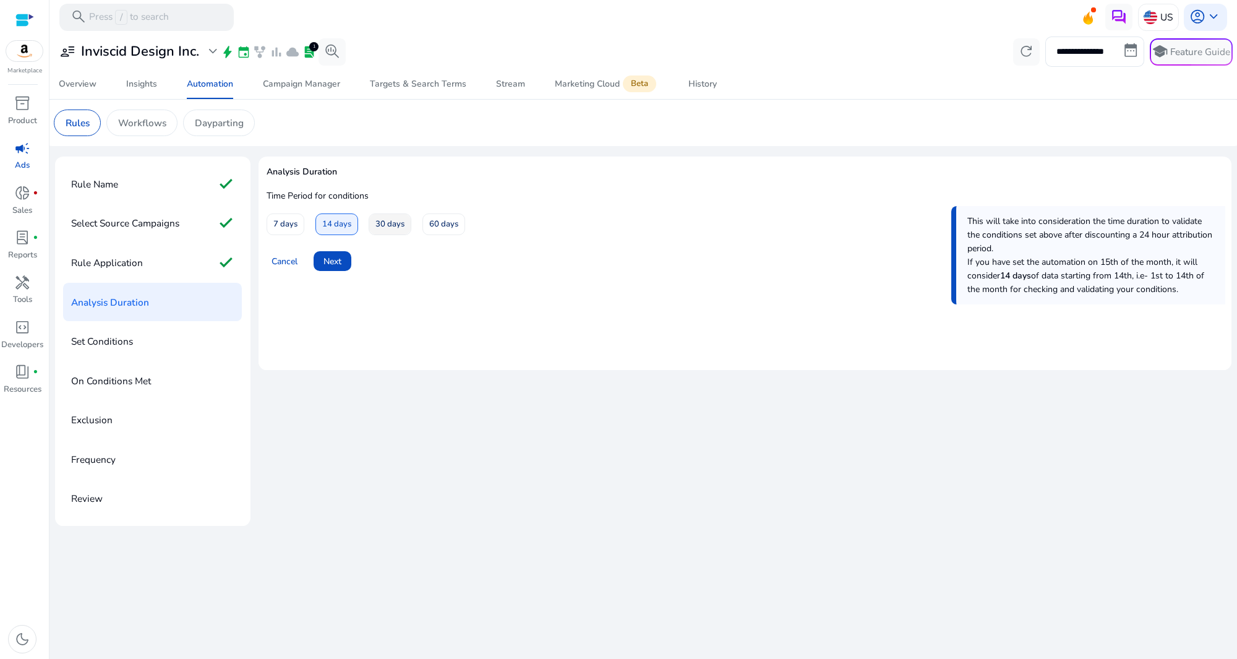
click at [396, 220] on span "30 days" at bounding box center [390, 224] width 29 height 22
click at [346, 243] on div "Cancel Next" at bounding box center [745, 256] width 957 height 31
click at [334, 257] on span "Next" at bounding box center [333, 261] width 18 height 13
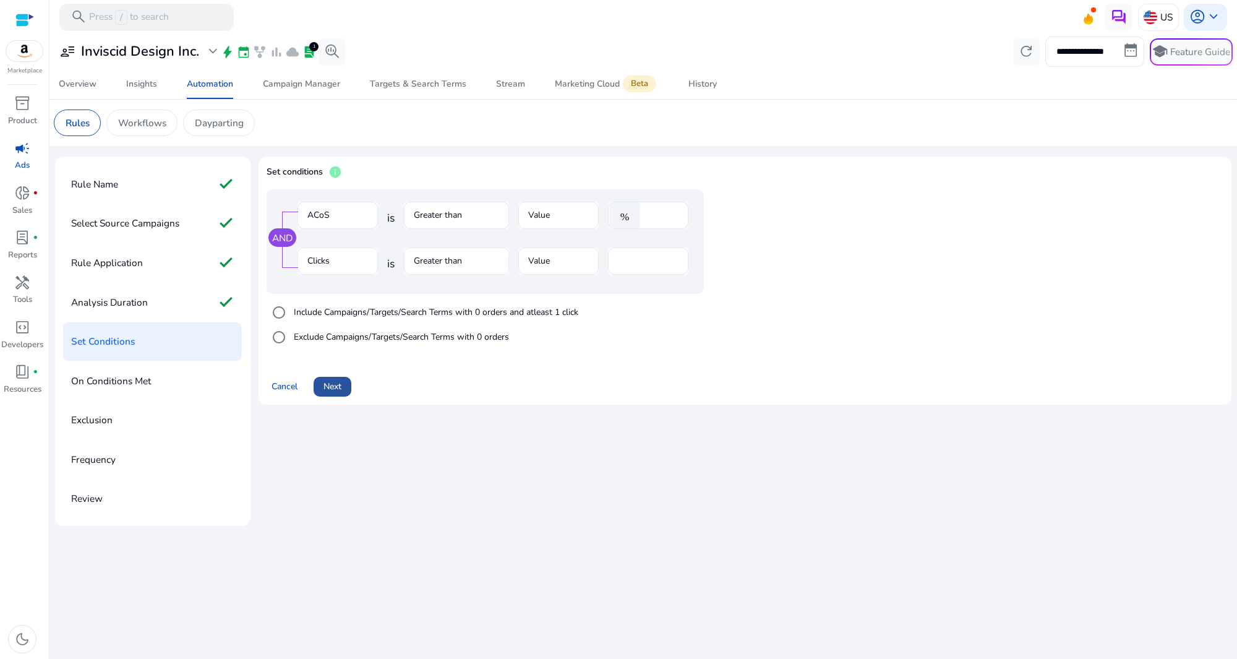
click at [333, 381] on span "Next" at bounding box center [333, 386] width 18 height 13
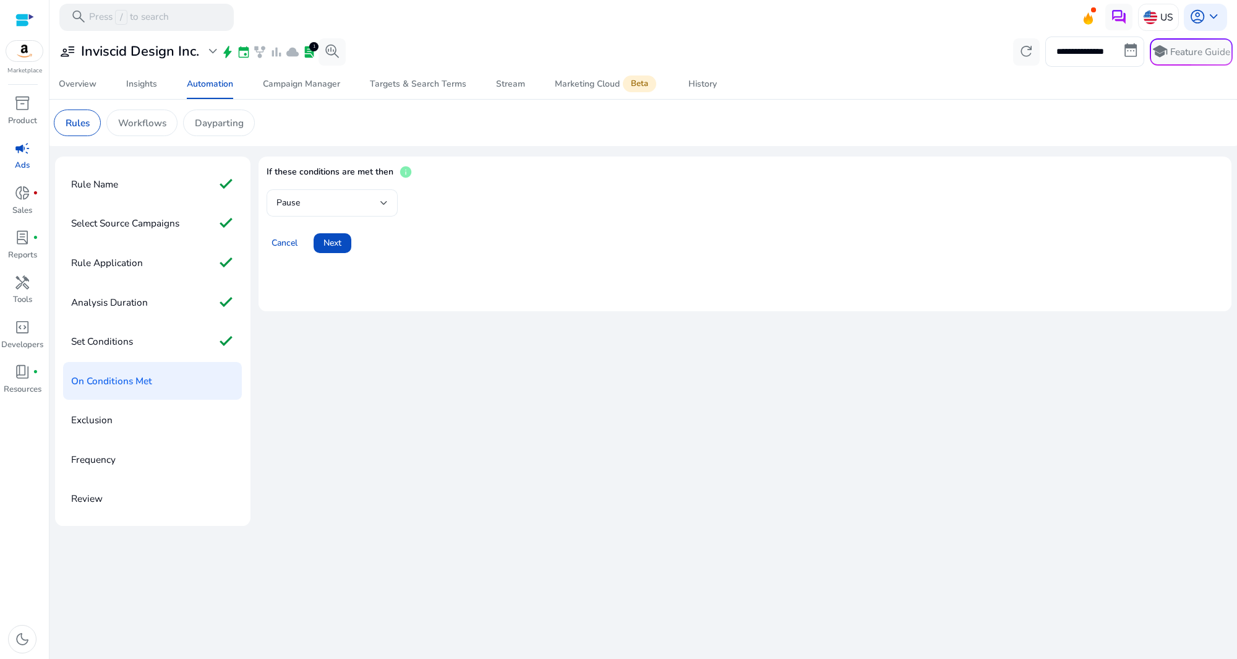
click at [364, 189] on div "Pause" at bounding box center [332, 202] width 111 height 27
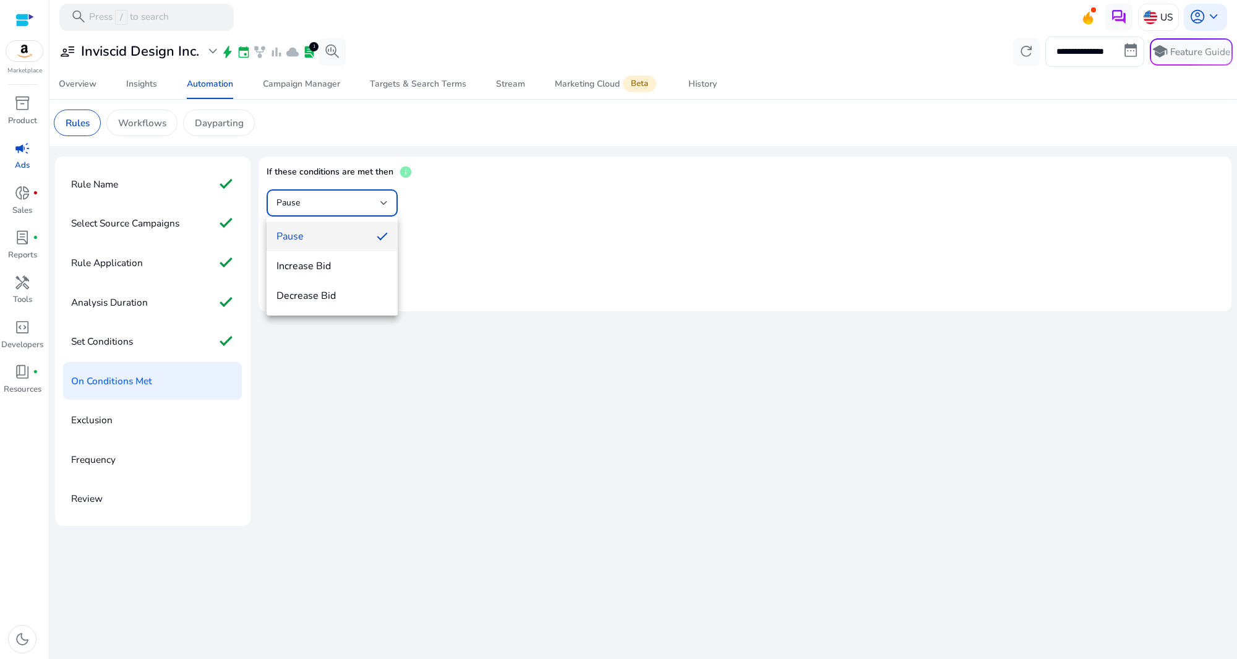
click at [488, 159] on div at bounding box center [618, 329] width 1237 height 659
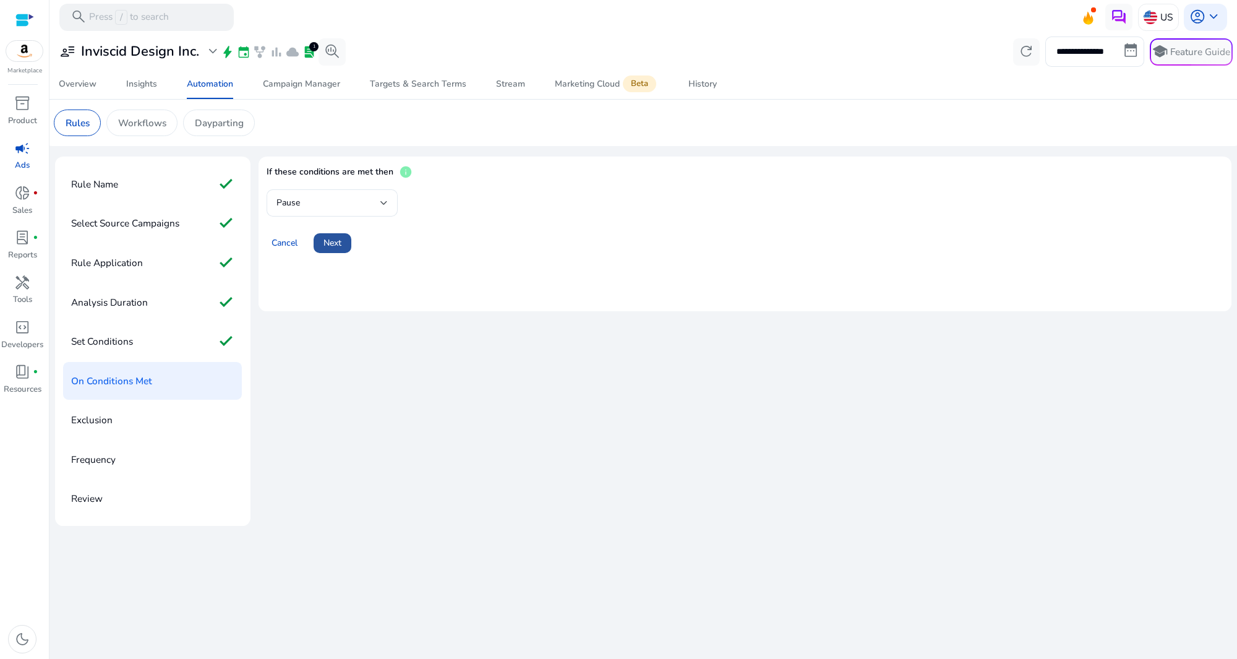
click at [332, 245] on span "Next" at bounding box center [333, 242] width 18 height 13
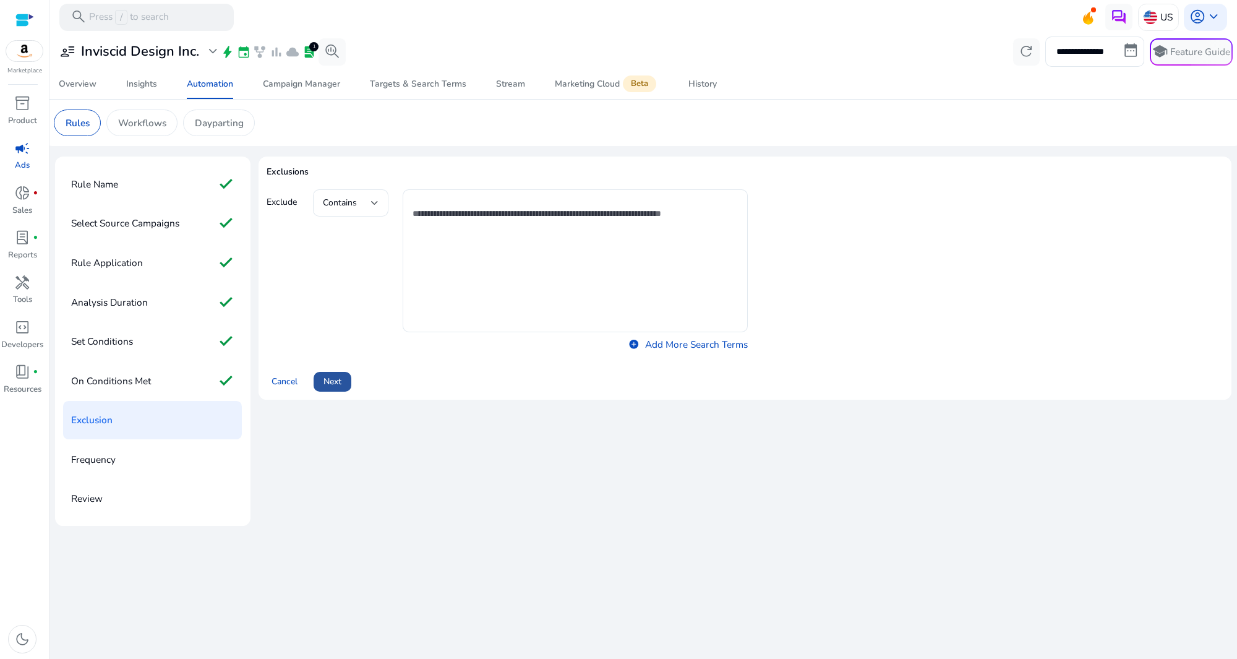
click at [333, 390] on span at bounding box center [333, 382] width 38 height 30
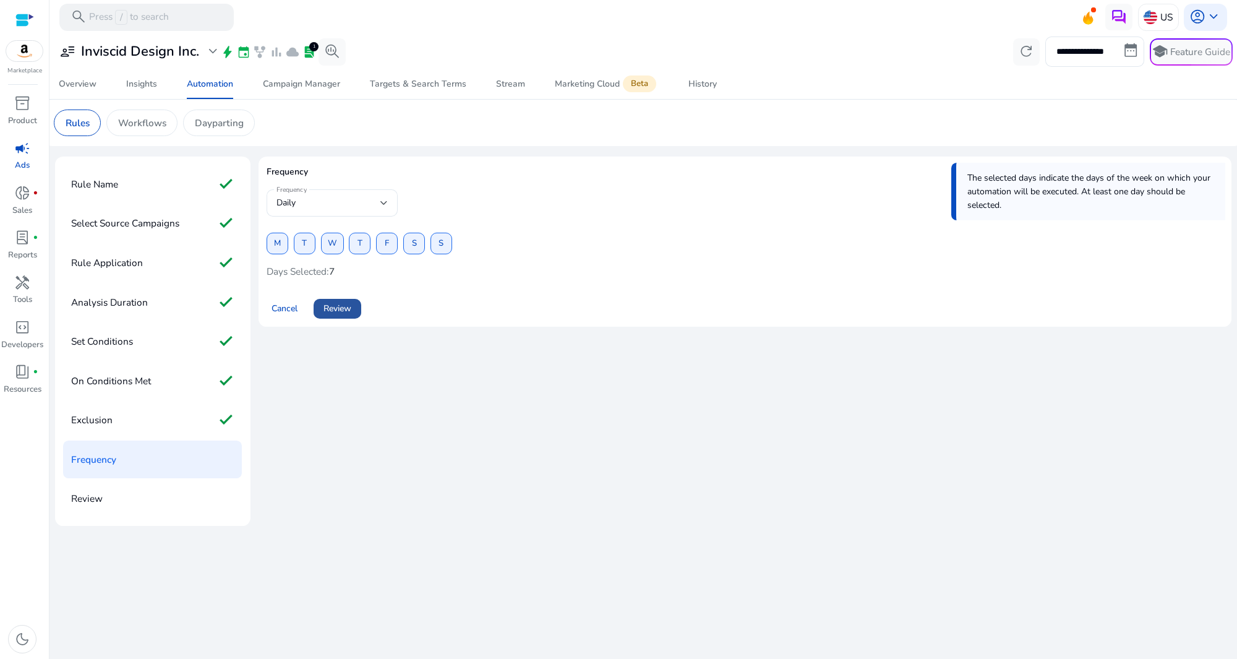
click at [334, 308] on span "Review" at bounding box center [338, 308] width 28 height 13
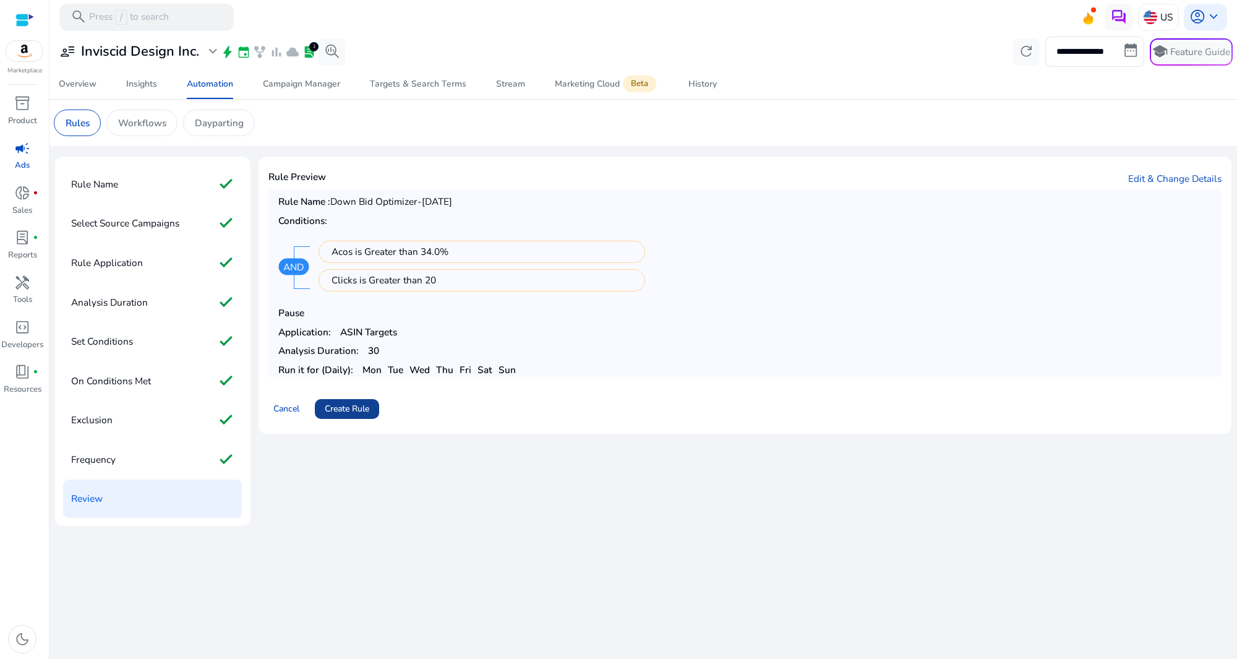
click at [345, 407] on span "Create Rule" at bounding box center [347, 408] width 45 height 13
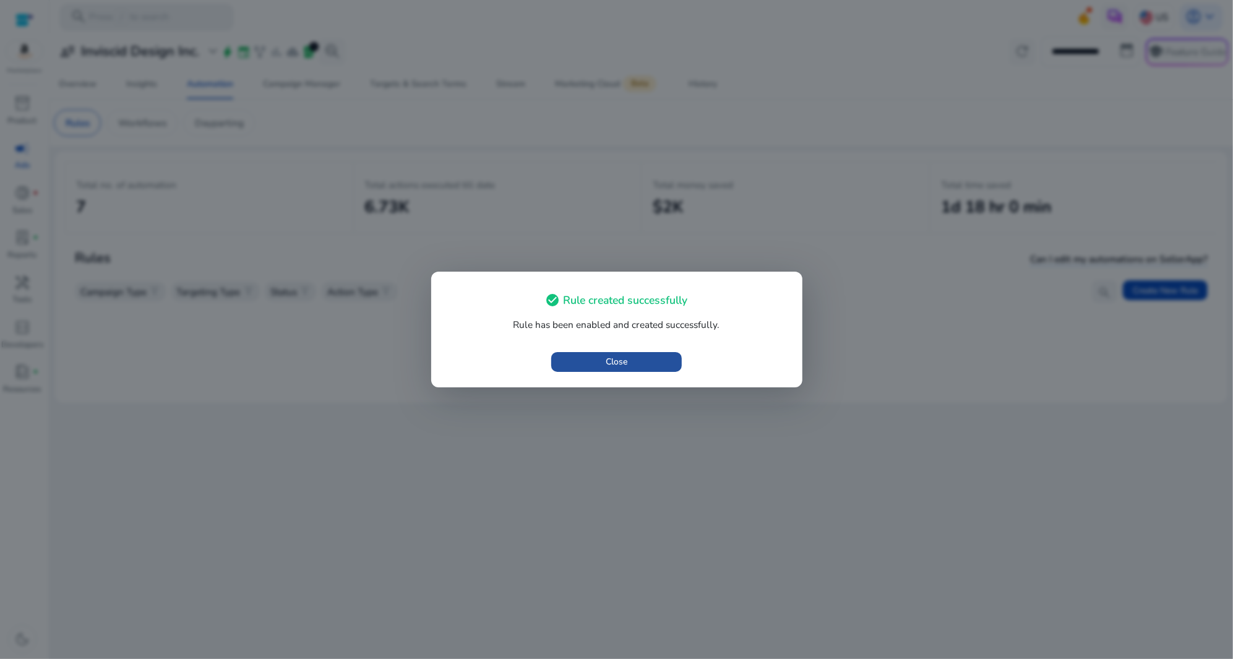
click at [615, 353] on span "button" at bounding box center [616, 362] width 131 height 30
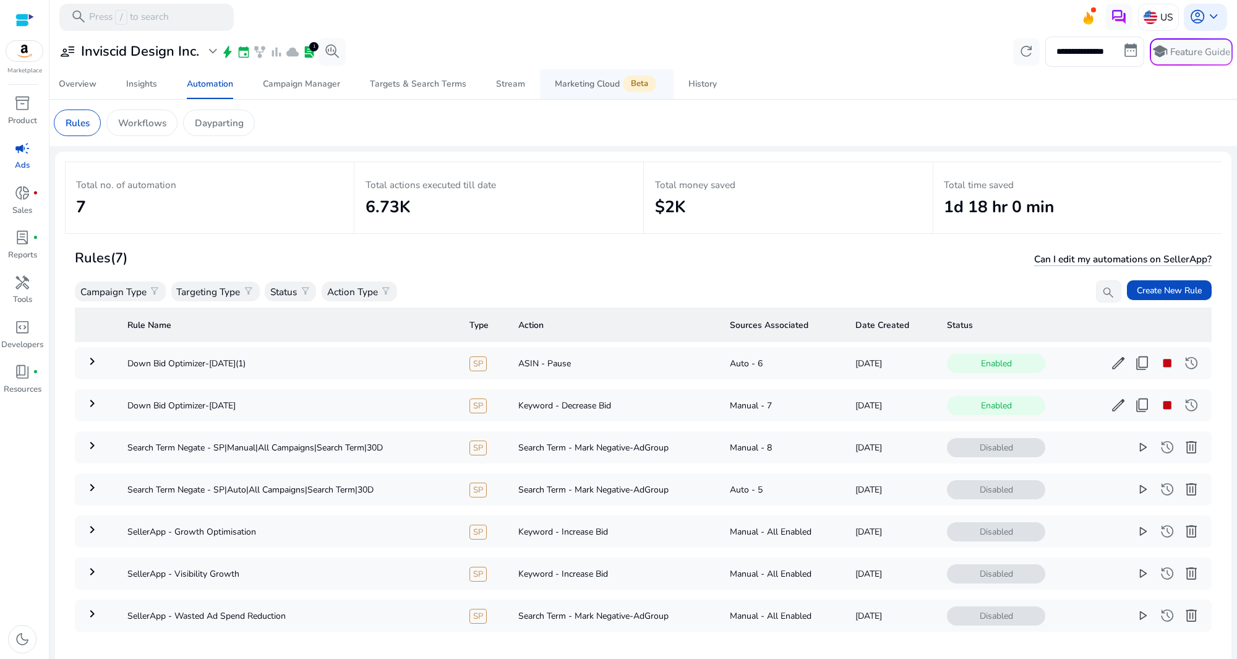
click at [585, 88] on div "Marketing Cloud Beta" at bounding box center [607, 84] width 104 height 11
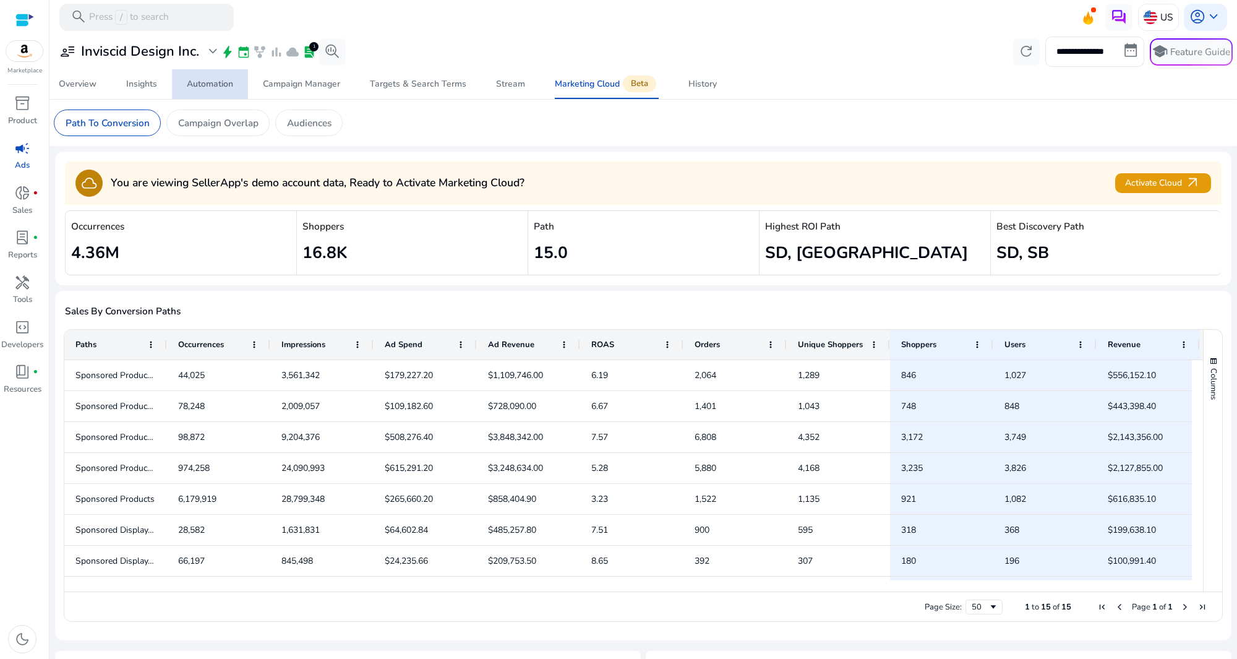
click at [211, 87] on div "Automation" at bounding box center [210, 84] width 46 height 9
